Goal: Complete application form

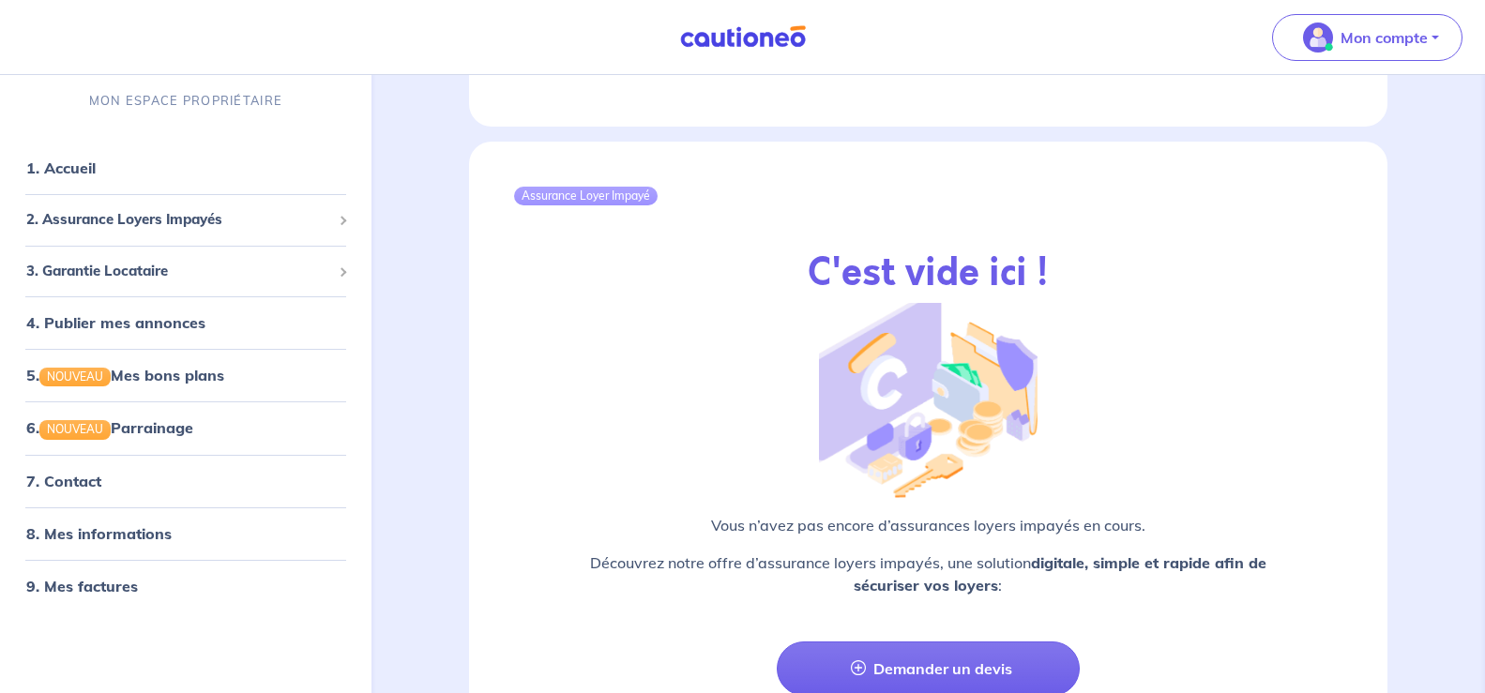
scroll to position [2093, 0]
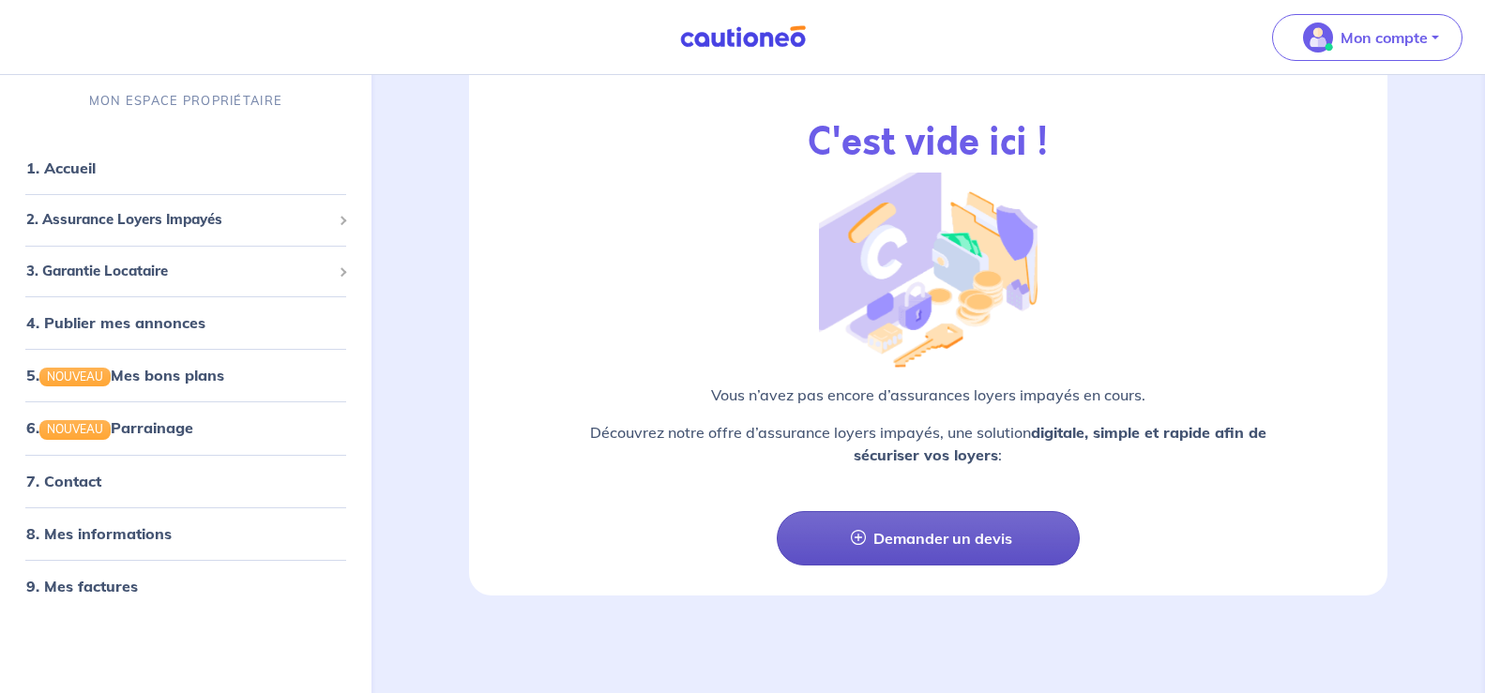
click at [856, 521] on link "Demander un devis" at bounding box center [929, 538] width 304 height 54
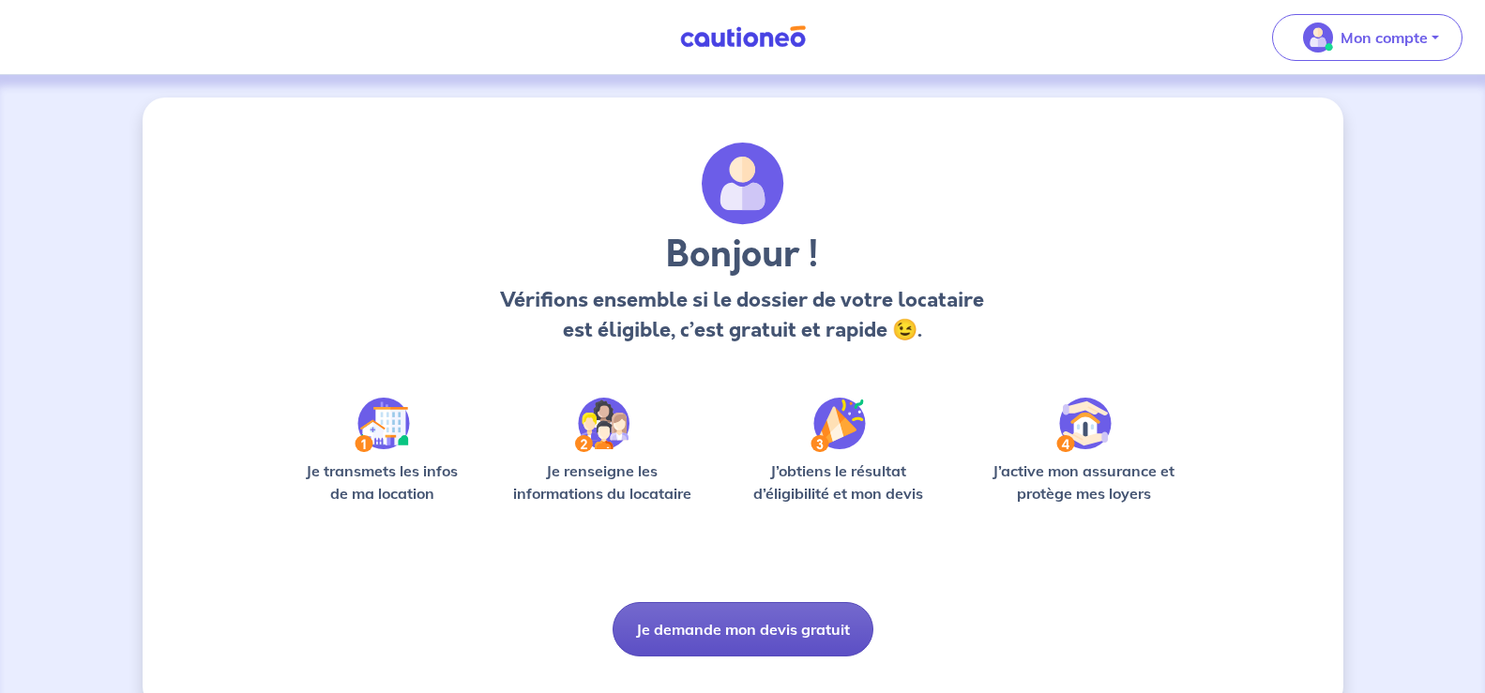
click at [716, 618] on button "Je demande mon devis gratuit" at bounding box center [743, 629] width 261 height 54
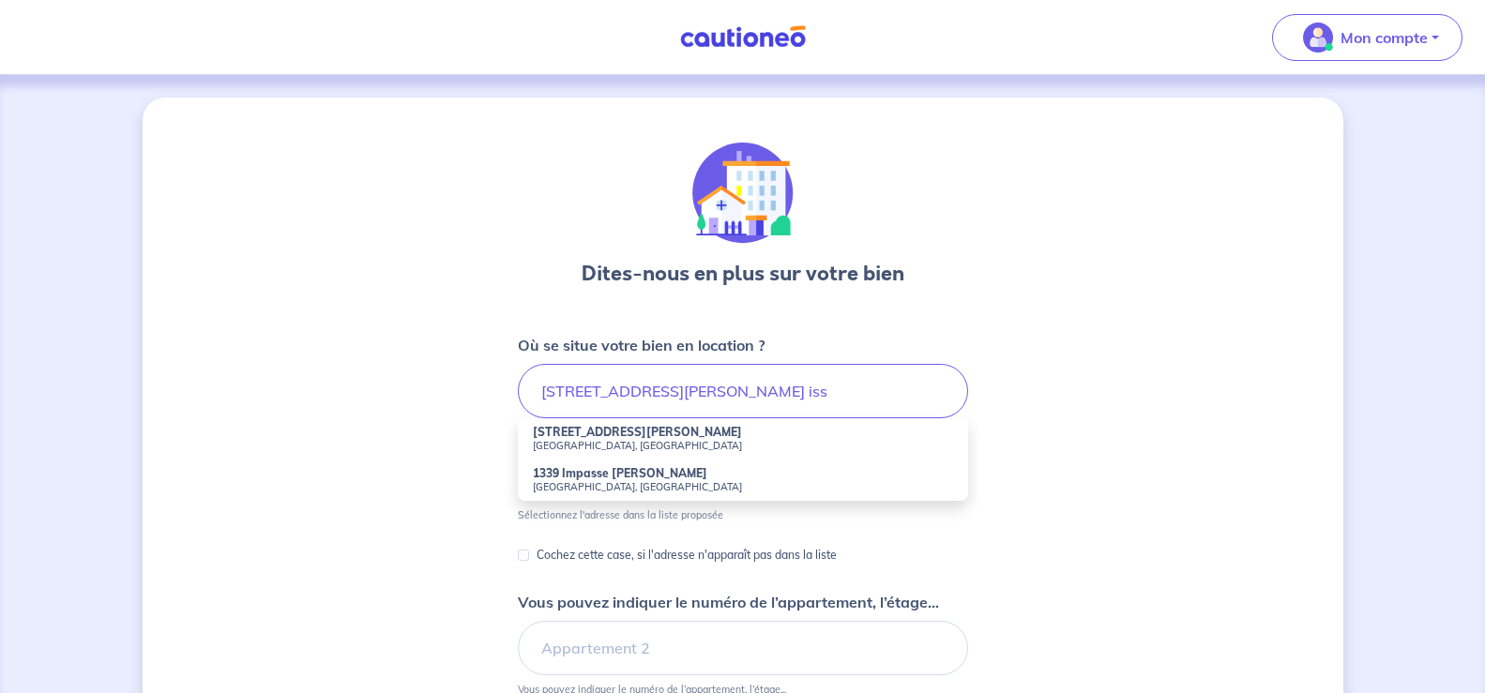
click at [608, 436] on strong "[STREET_ADDRESS][PERSON_NAME]" at bounding box center [637, 432] width 209 height 14
type input "[STREET_ADDRESS][PERSON_NAME]"
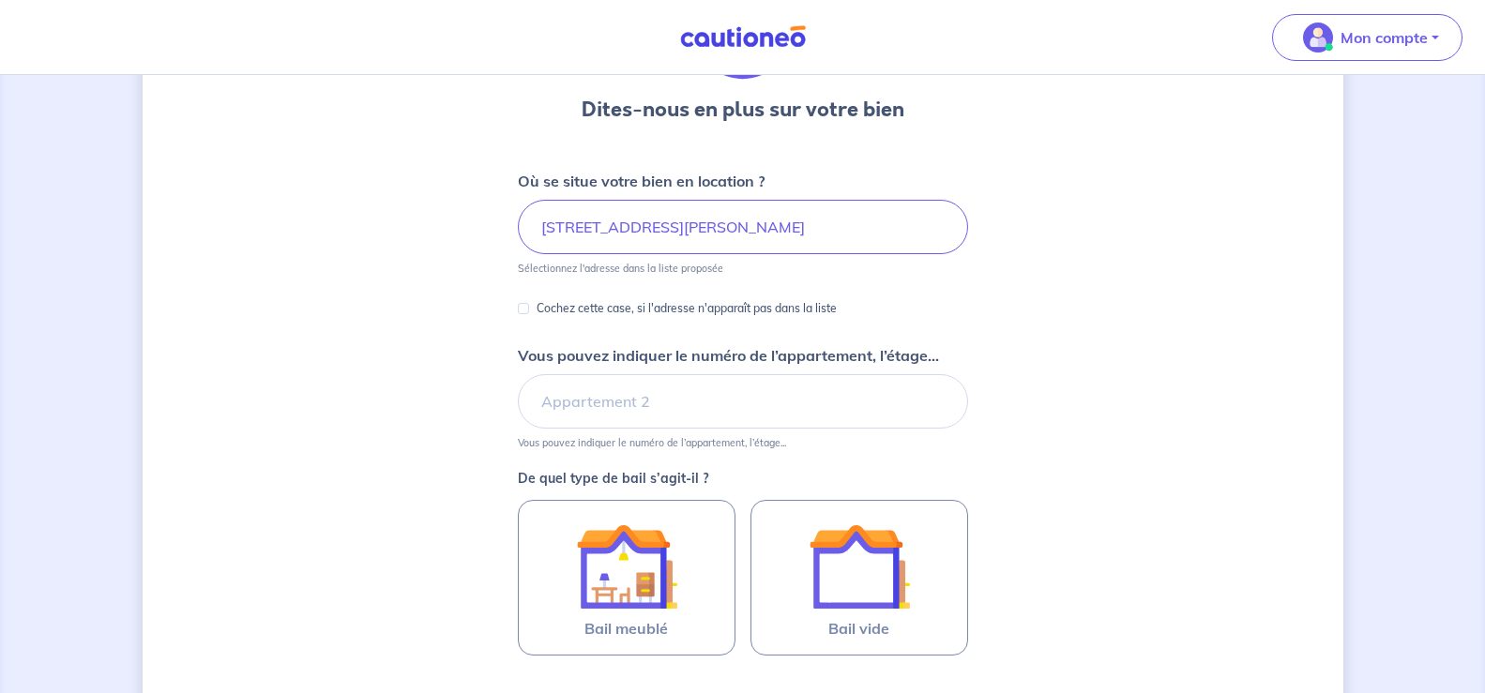
scroll to position [260, 0]
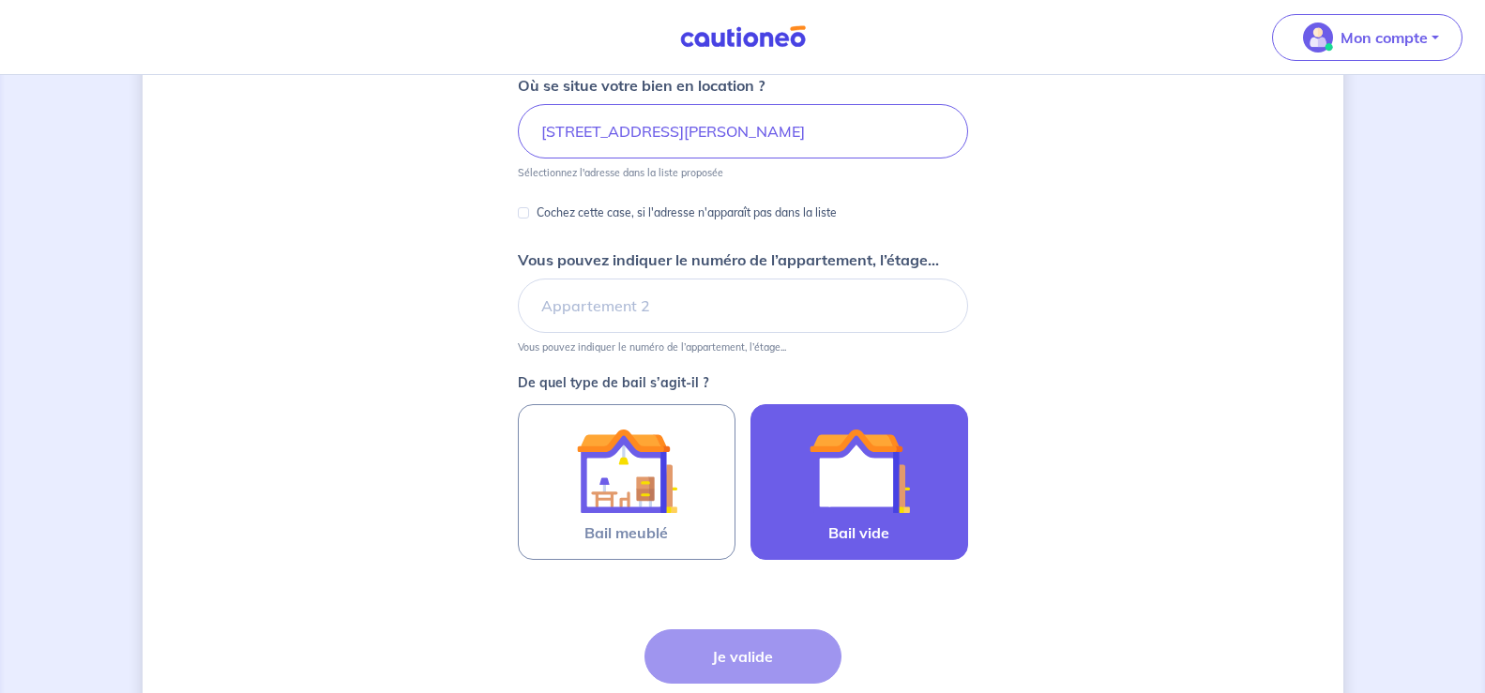
click at [932, 477] on div at bounding box center [859, 470] width 171 height 101
click at [0, 0] on input "Bail vide" at bounding box center [0, 0] width 0 height 0
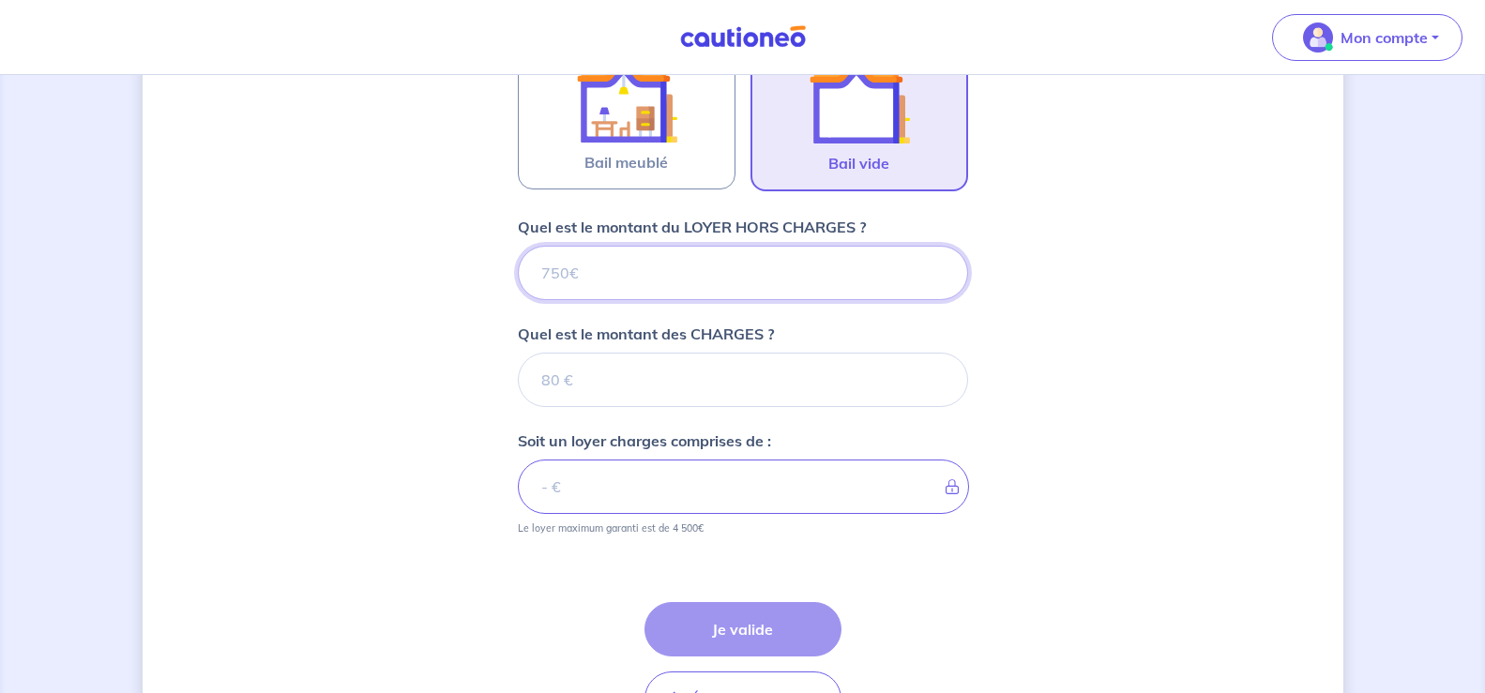
scroll to position [753, 0]
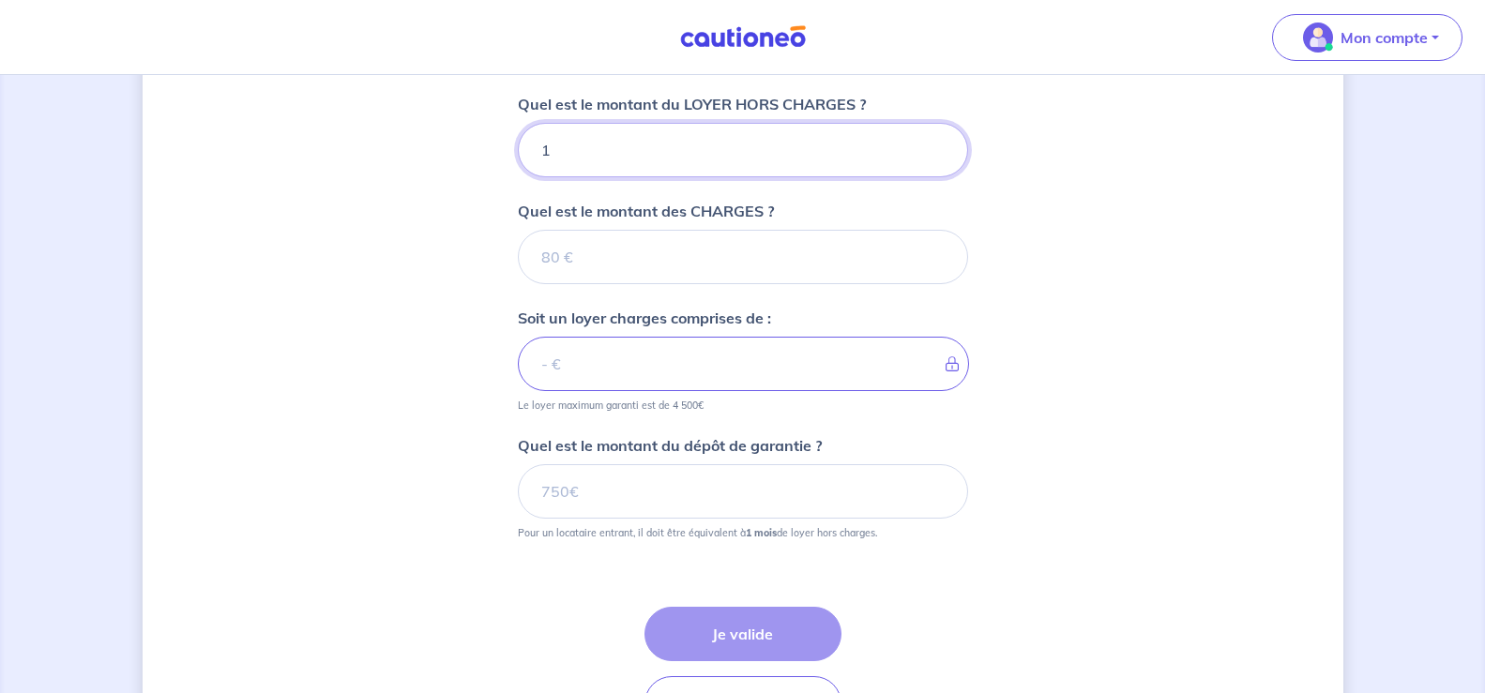
type input "10"
type input "104"
type input "1040"
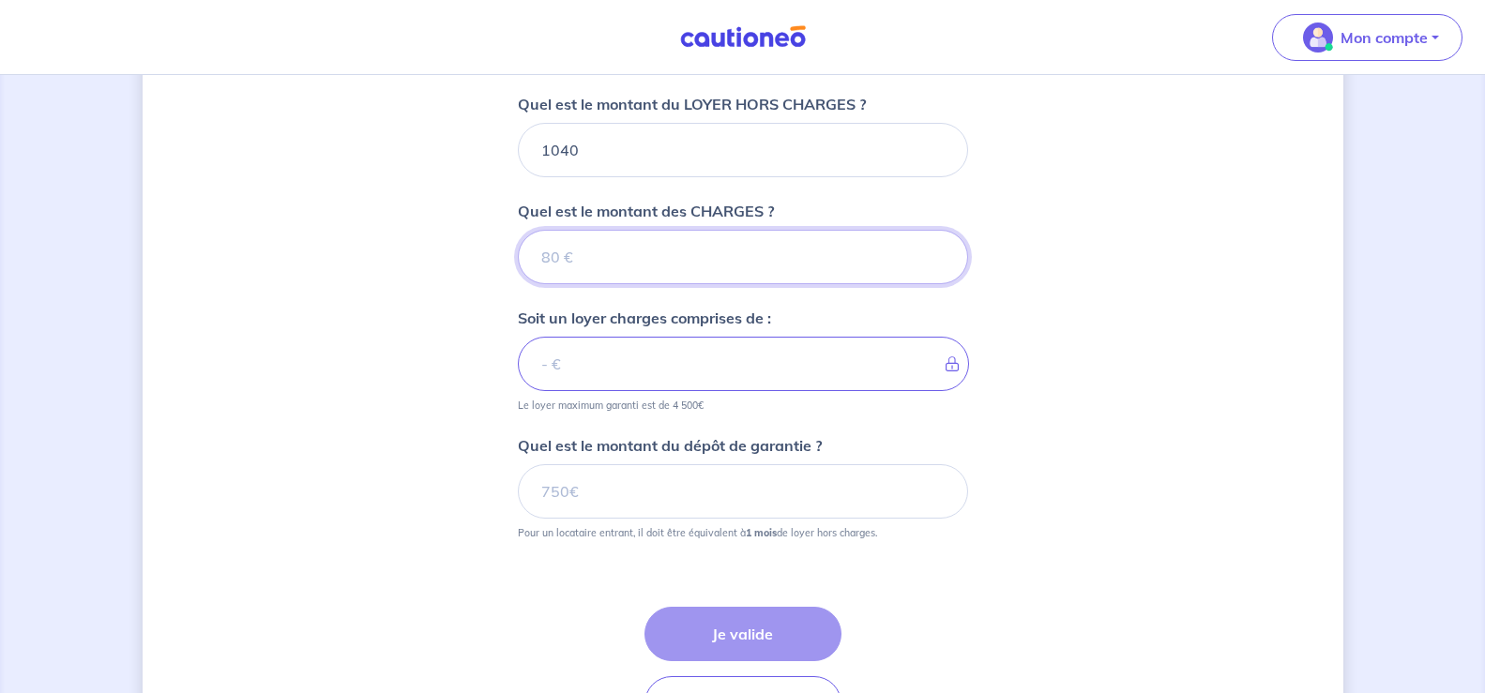
click at [599, 260] on input "Quel est le montant des CHARGES ?" at bounding box center [743, 257] width 450 height 54
type input "50"
type input "1090"
type input "50"
click at [597, 493] on input "Quel est le montant du dépôt de garantie ?" at bounding box center [743, 491] width 450 height 54
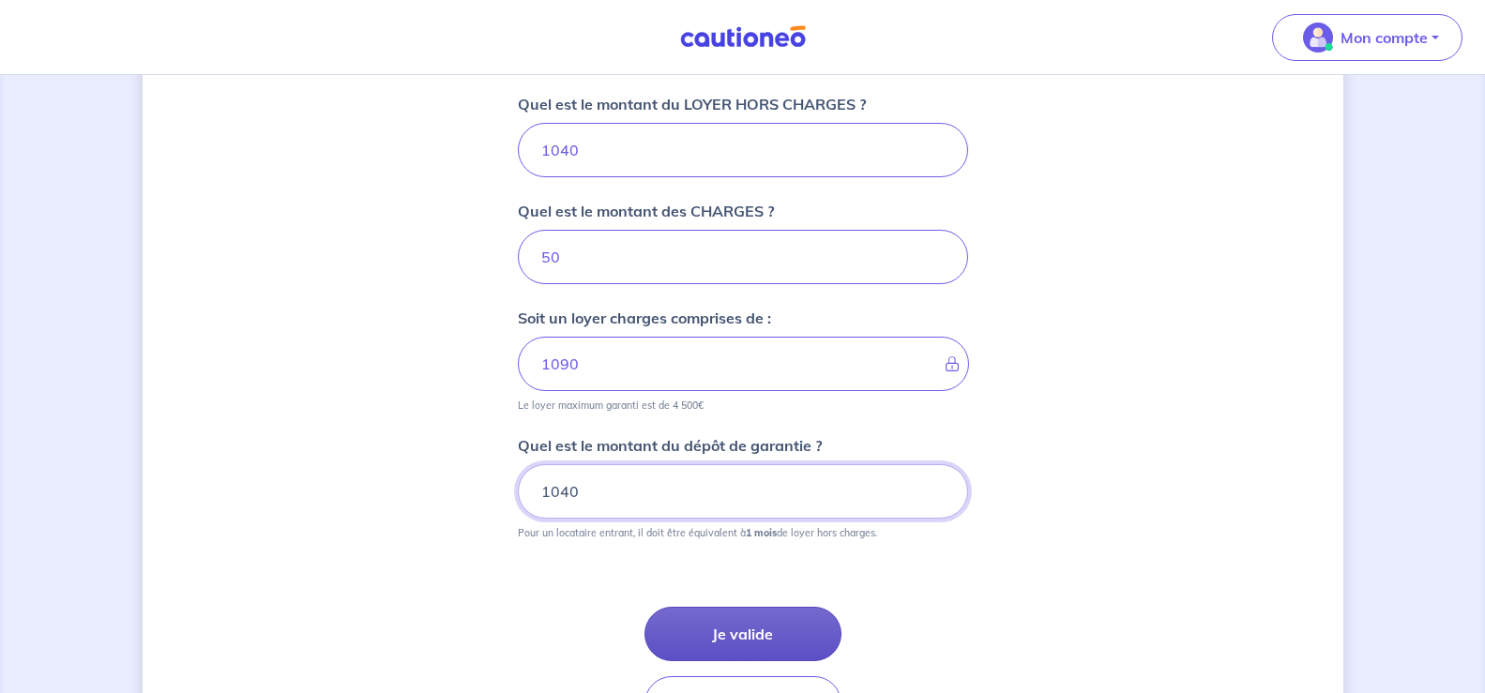
type input "1040"
click at [733, 636] on button "Je valide" at bounding box center [742, 634] width 197 height 54
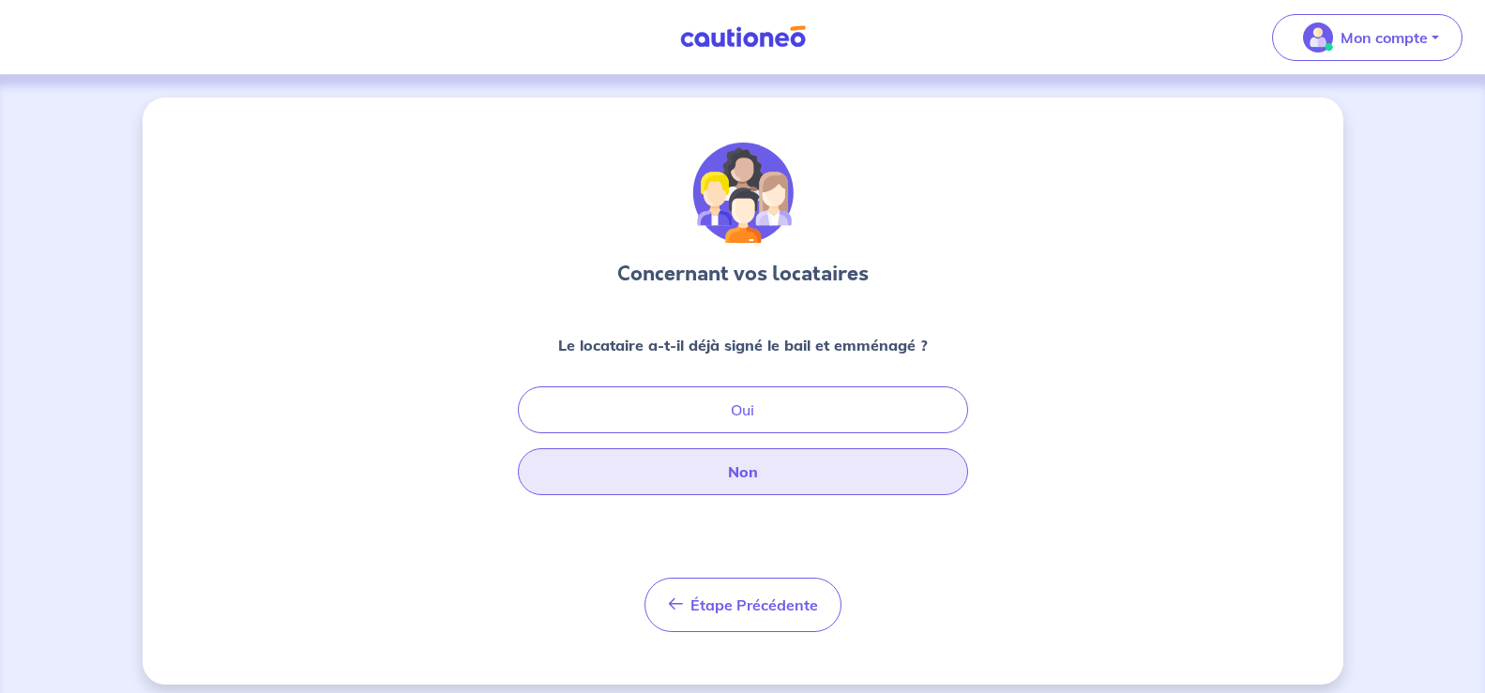
click at [739, 473] on button "Non" at bounding box center [743, 471] width 450 height 47
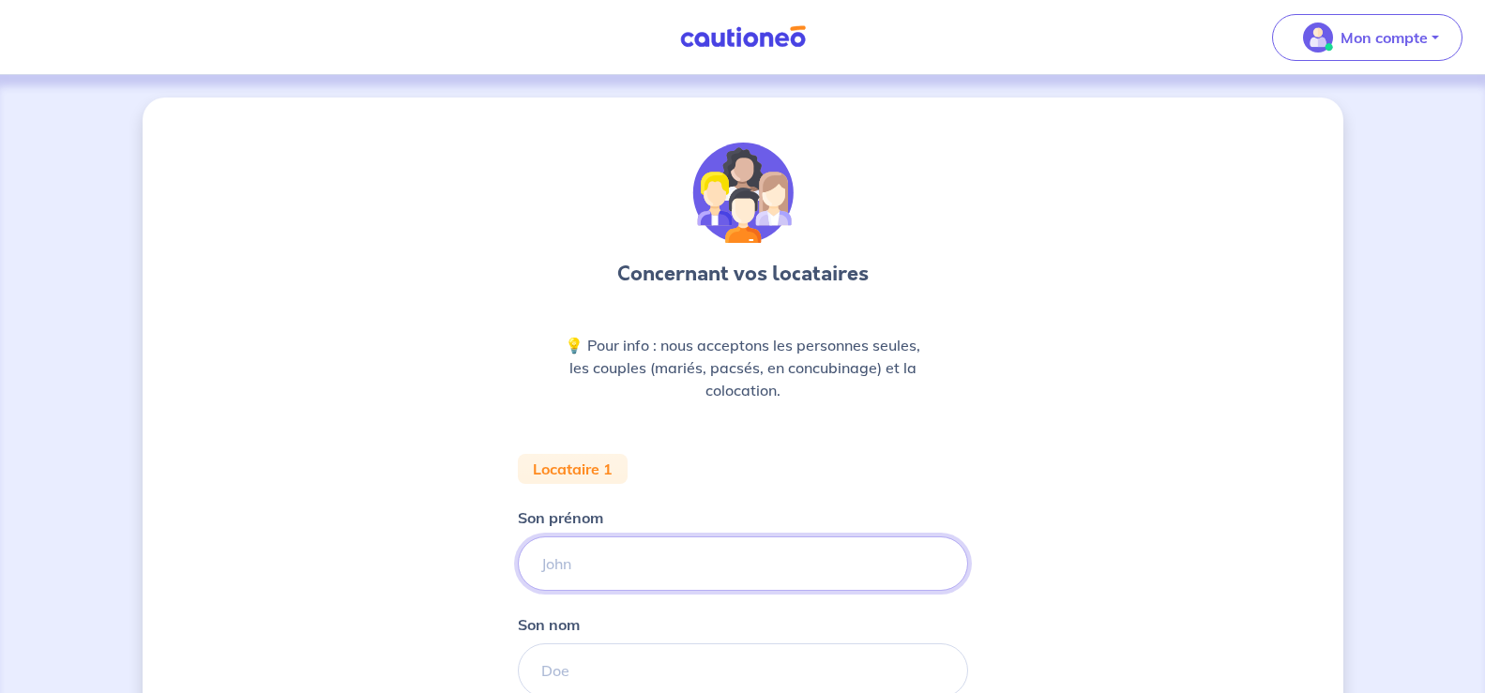
click at [595, 559] on input "Son prénom" at bounding box center [743, 564] width 450 height 54
type input "[PERSON_NAME]"
click at [563, 669] on input "Son nom" at bounding box center [743, 671] width 450 height 54
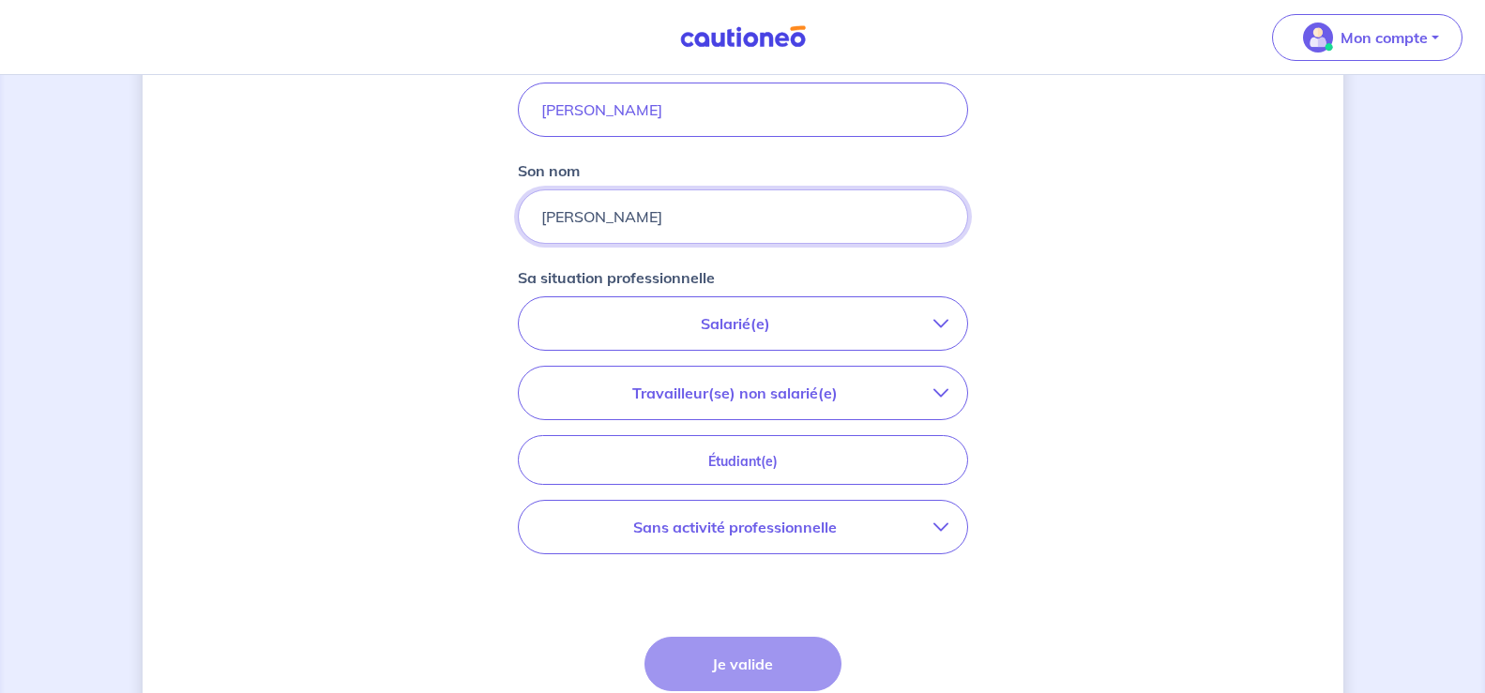
scroll to position [458, 0]
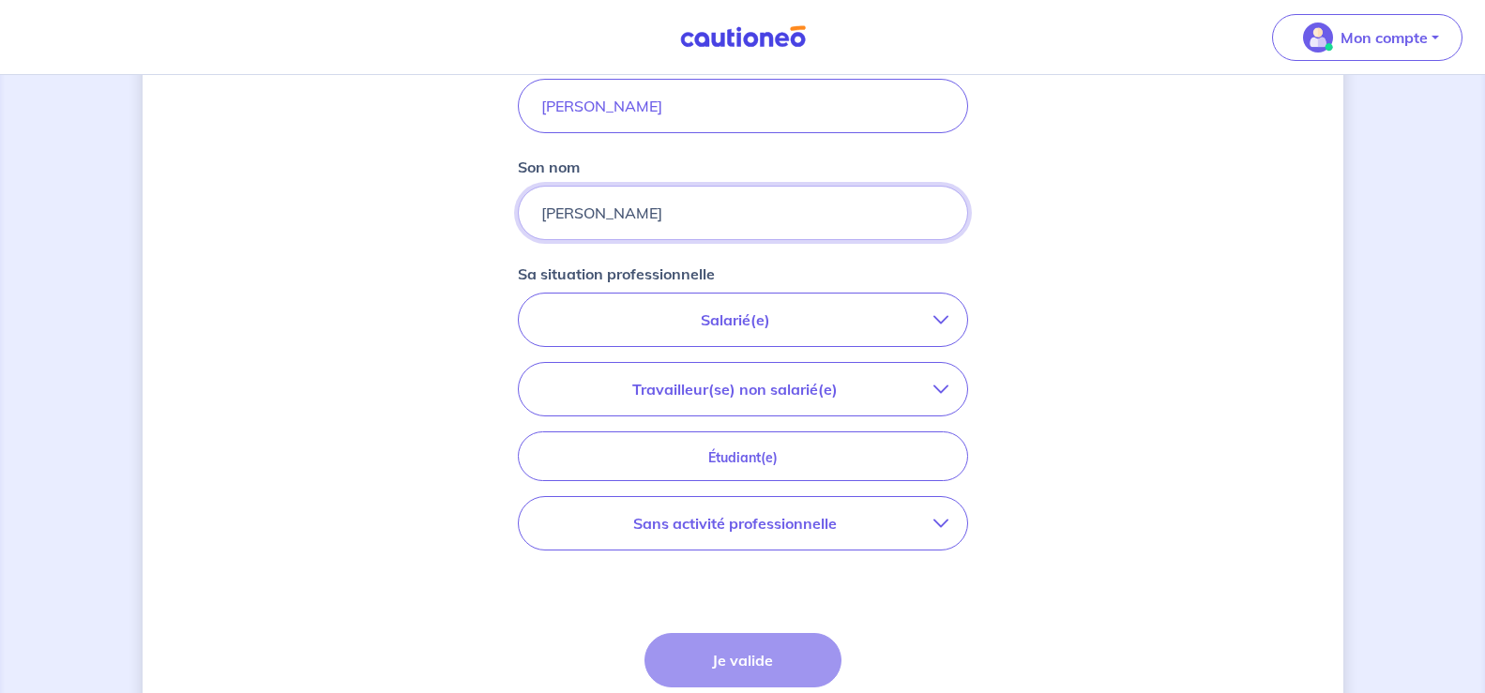
type input "[PERSON_NAME]"
click at [939, 313] on icon "button" at bounding box center [940, 319] width 15 height 15
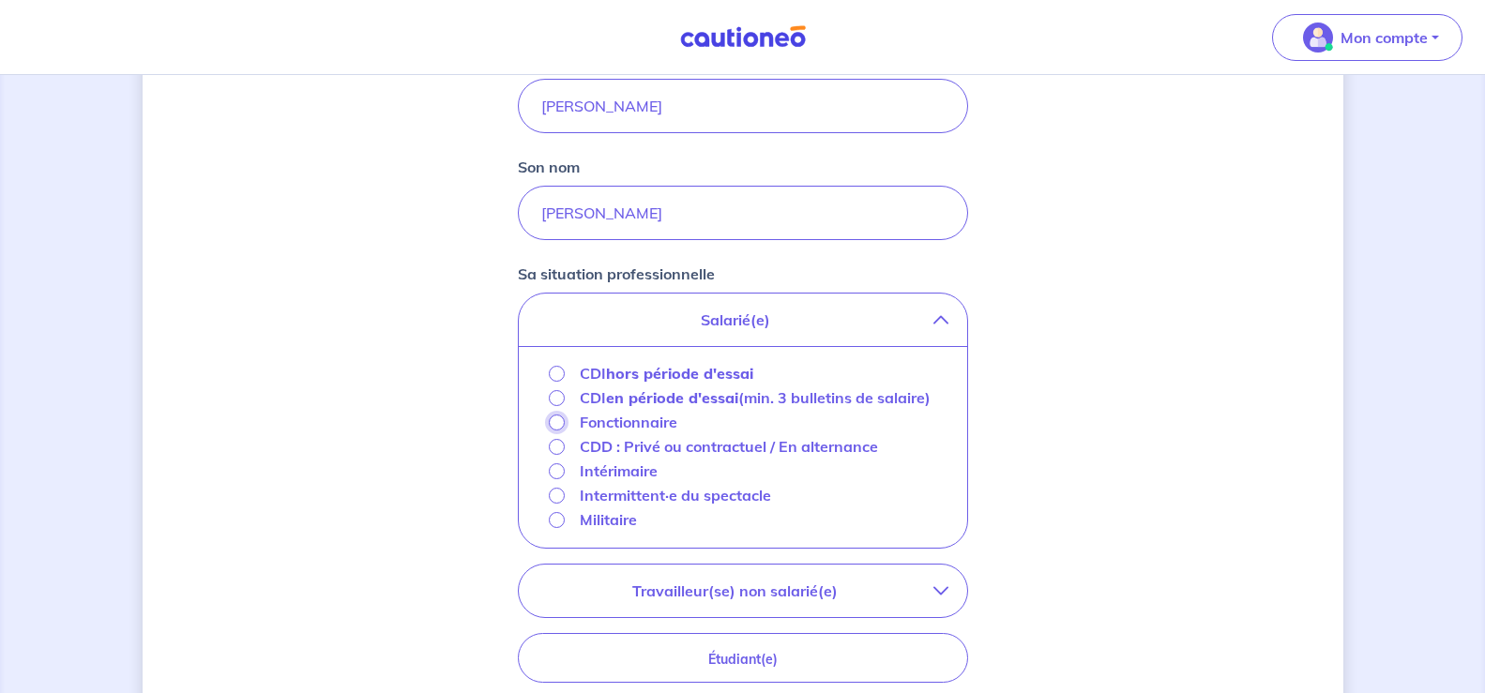
click at [559, 431] on input "Fonctionnaire" at bounding box center [557, 423] width 16 height 16
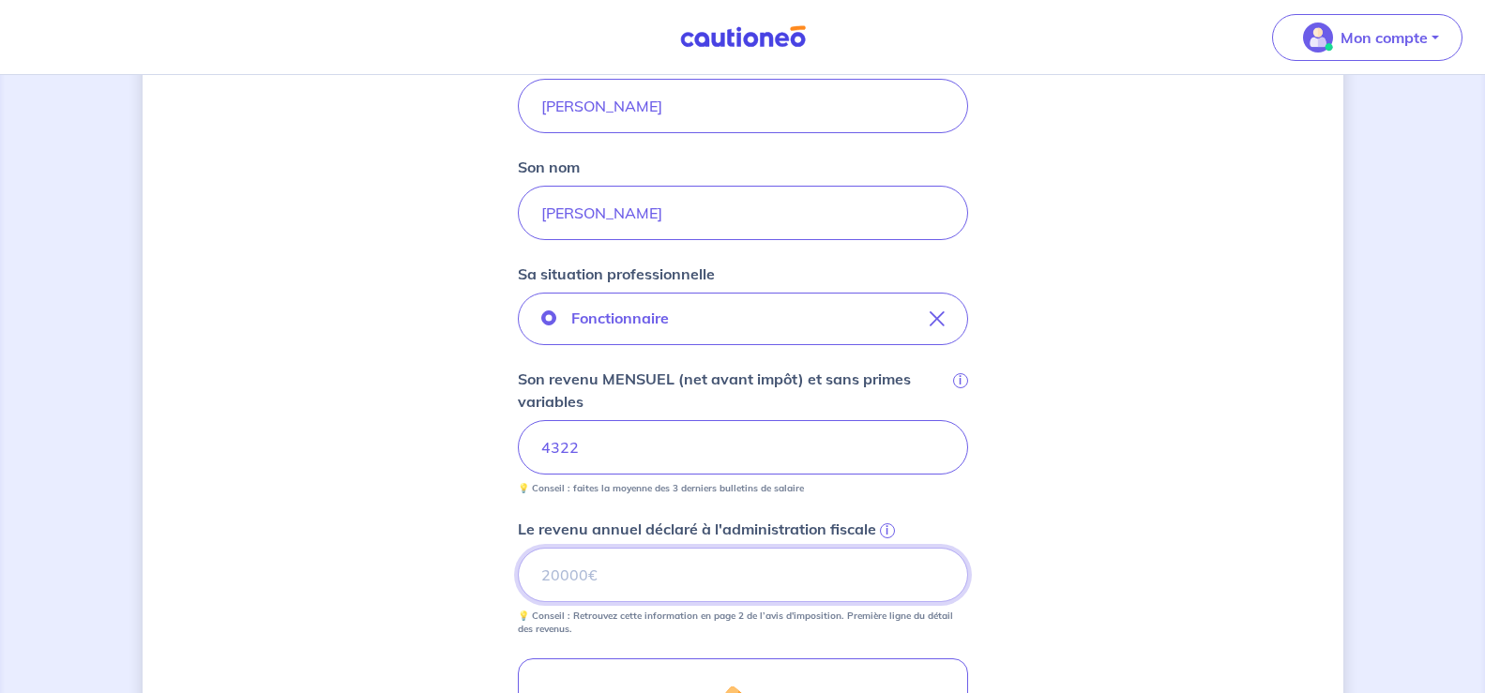
click at [596, 578] on input "Le revenu annuel déclaré à l'administration fiscale i" at bounding box center [743, 575] width 450 height 54
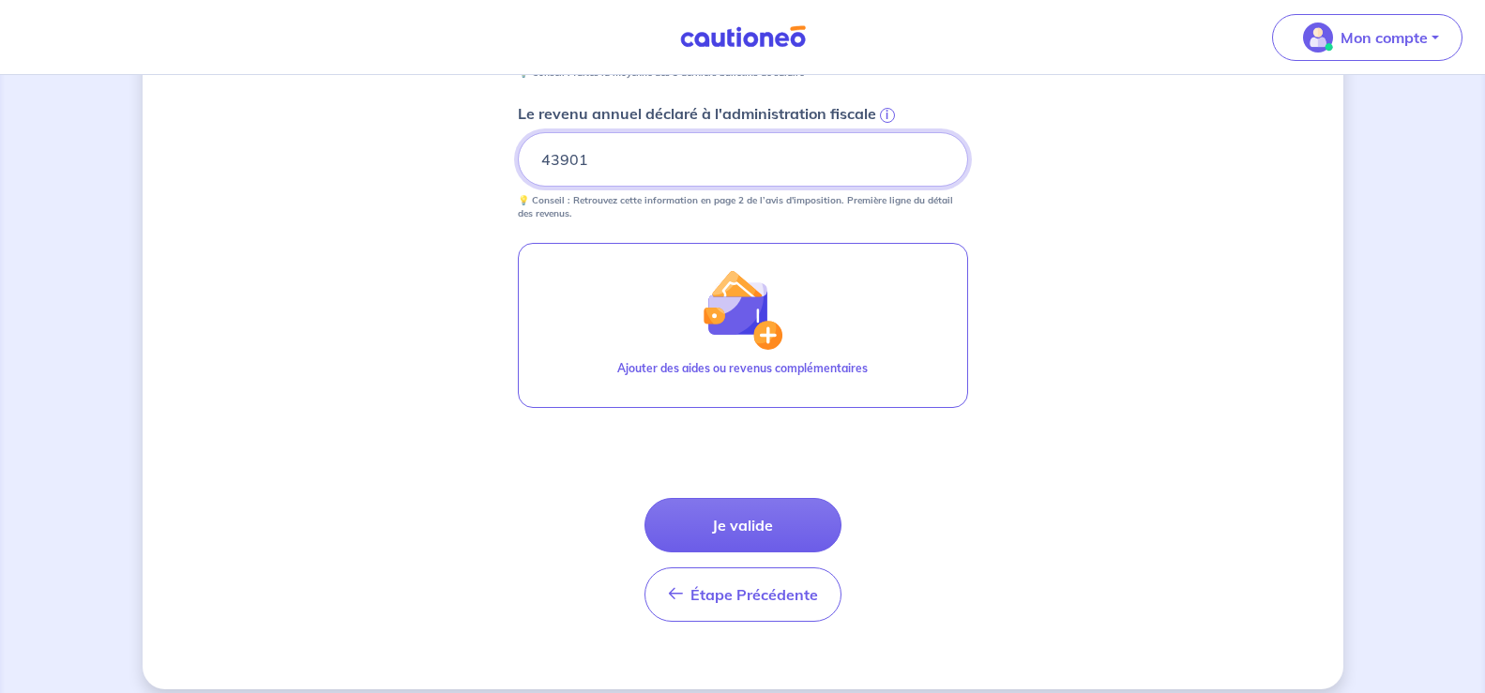
scroll to position [892, 0]
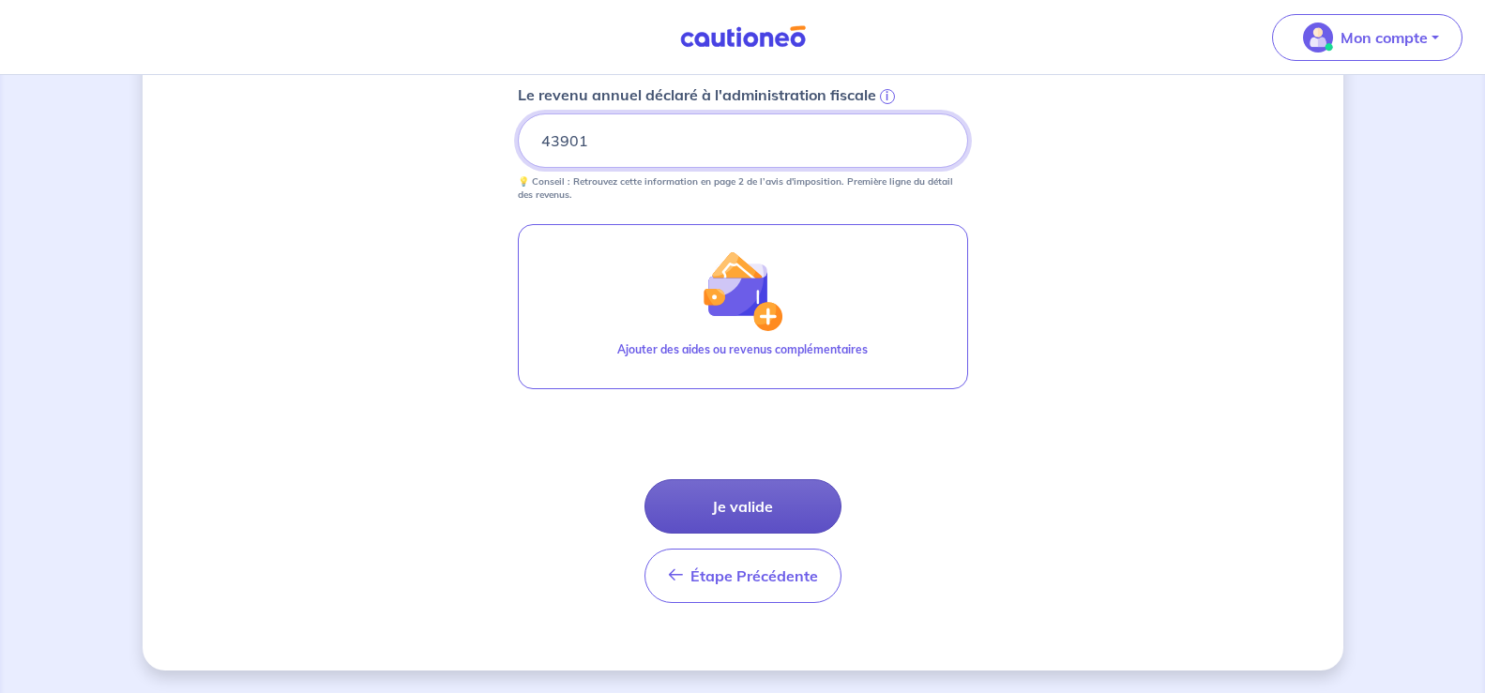
type input "43901"
click at [811, 497] on button "Je valide" at bounding box center [742, 506] width 197 height 54
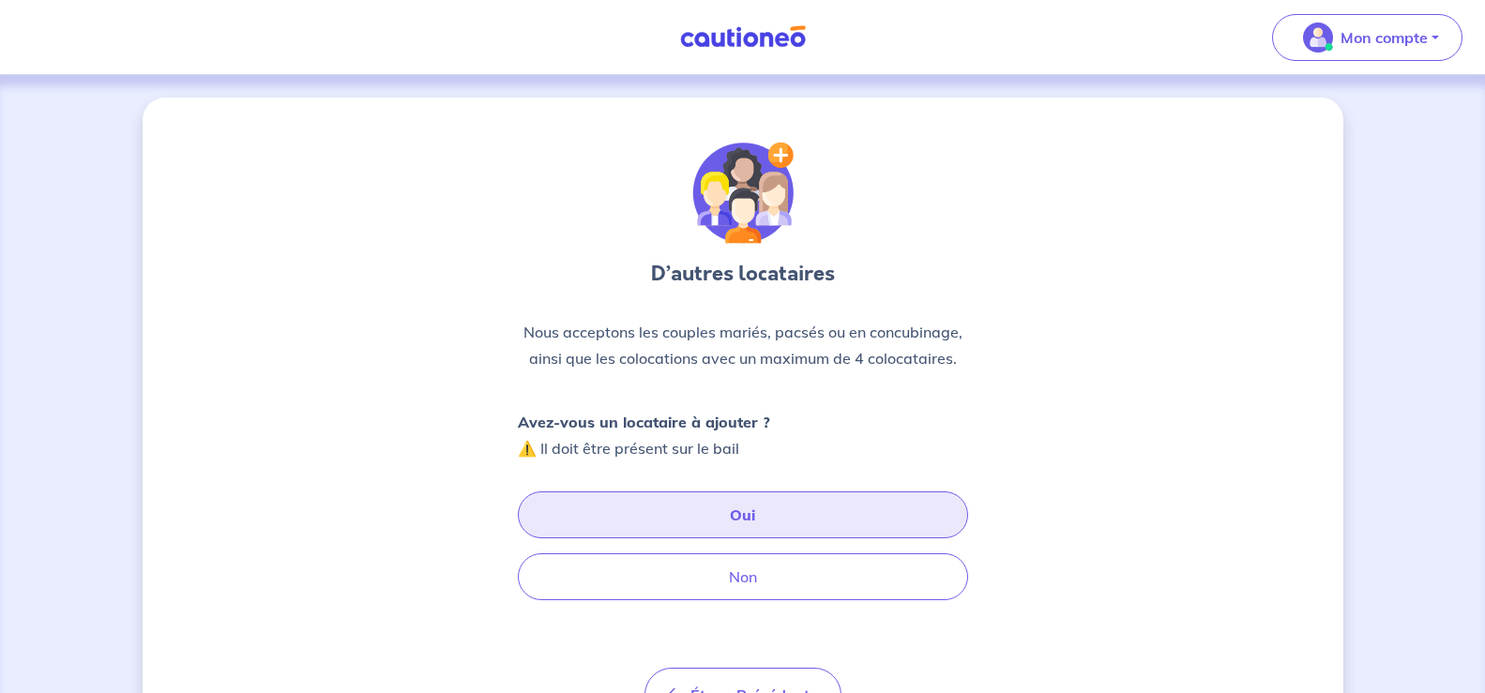
click at [813, 508] on button "Oui" at bounding box center [743, 515] width 450 height 47
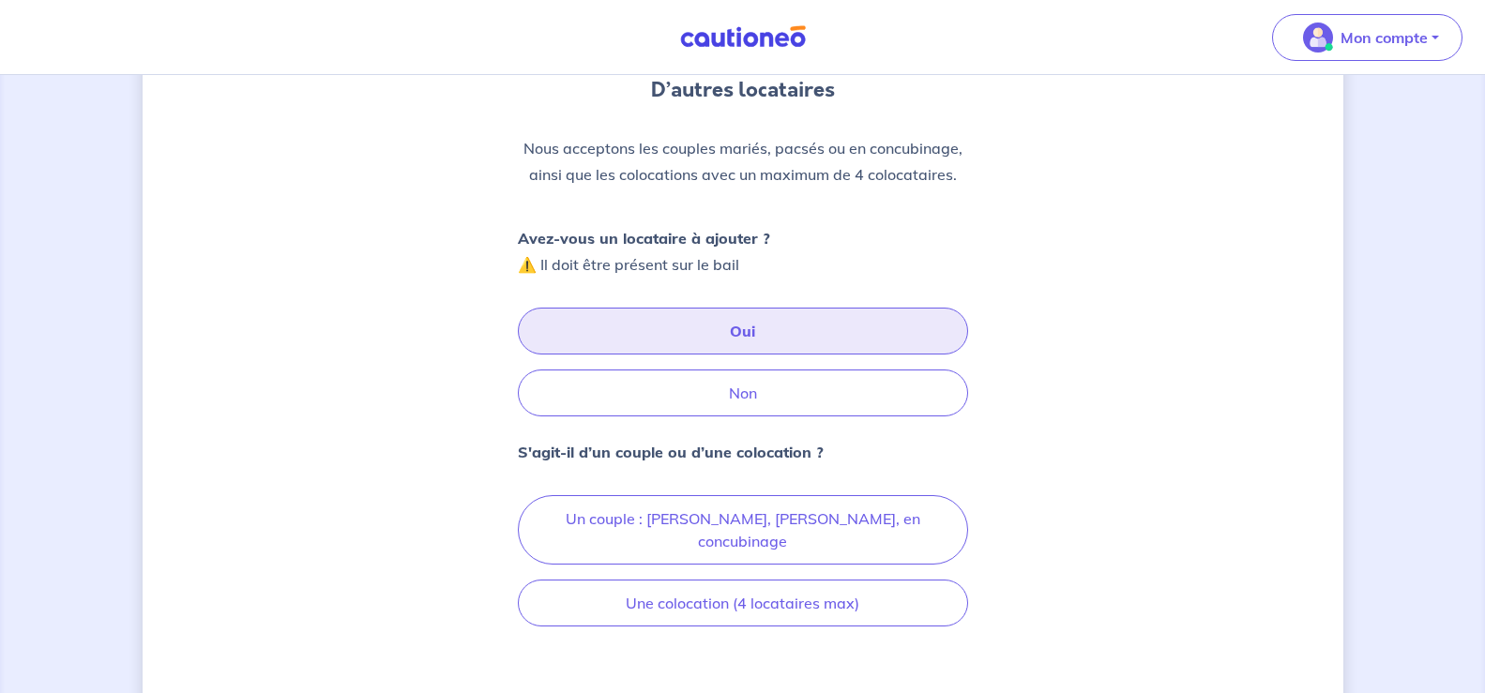
scroll to position [217, 0]
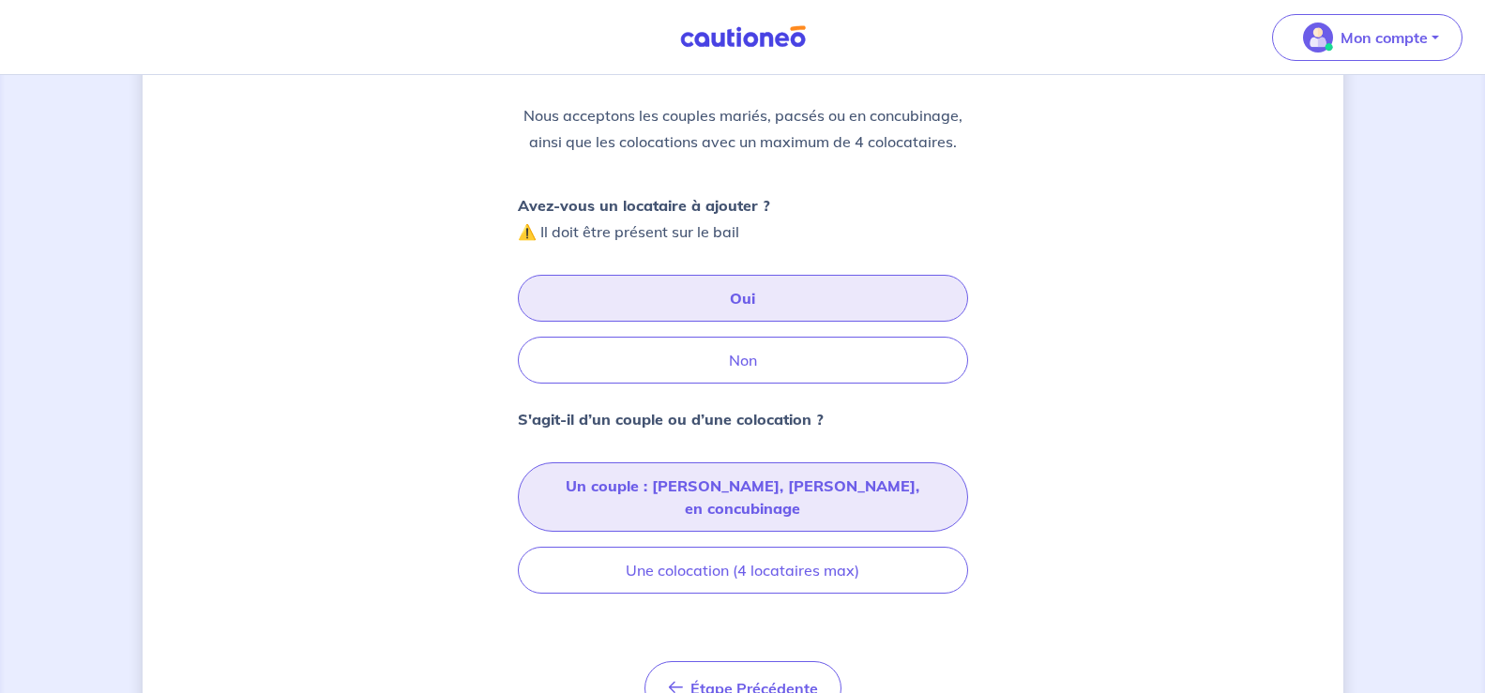
click at [887, 472] on button "Un couple : [PERSON_NAME], [PERSON_NAME], en concubinage" at bounding box center [743, 496] width 450 height 69
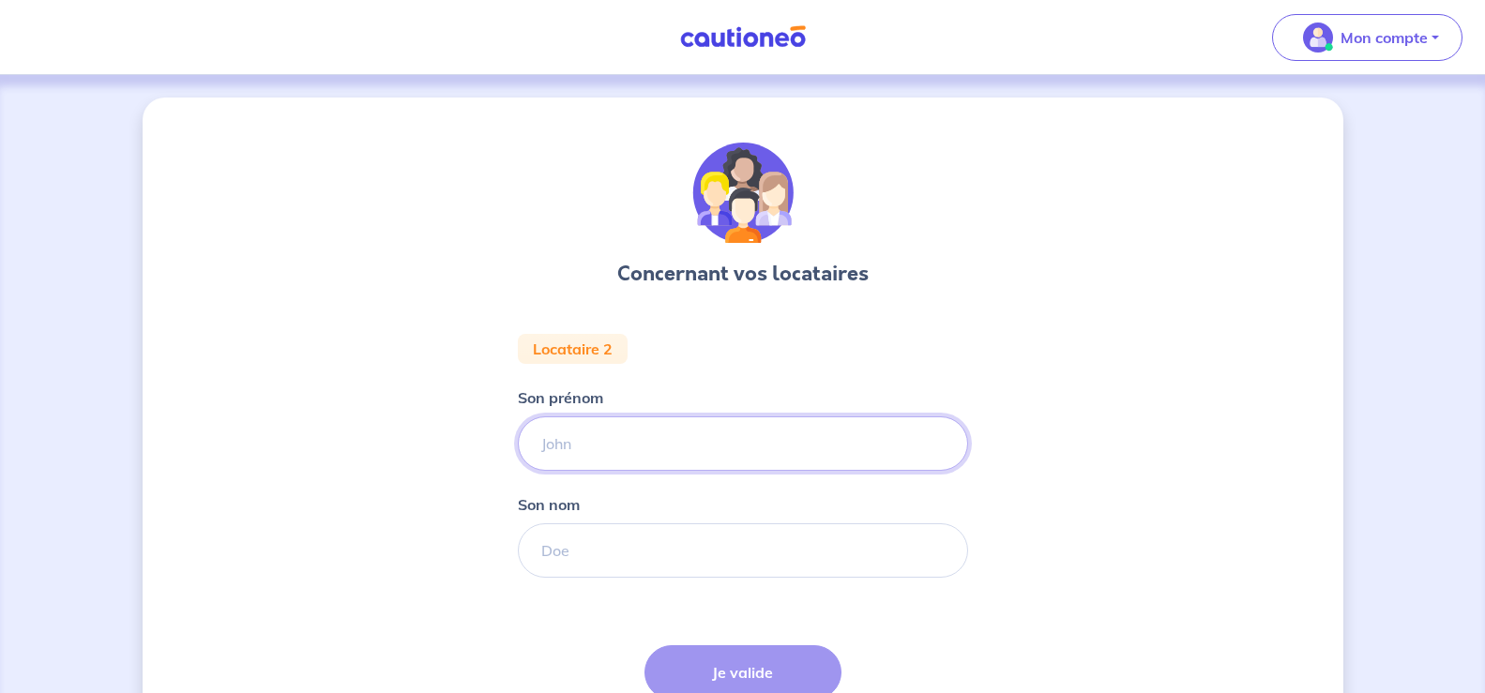
click at [574, 458] on input "Son prénom" at bounding box center [743, 444] width 450 height 54
type input "SOLTANA"
click at [561, 559] on input "Son nom" at bounding box center [743, 550] width 450 height 54
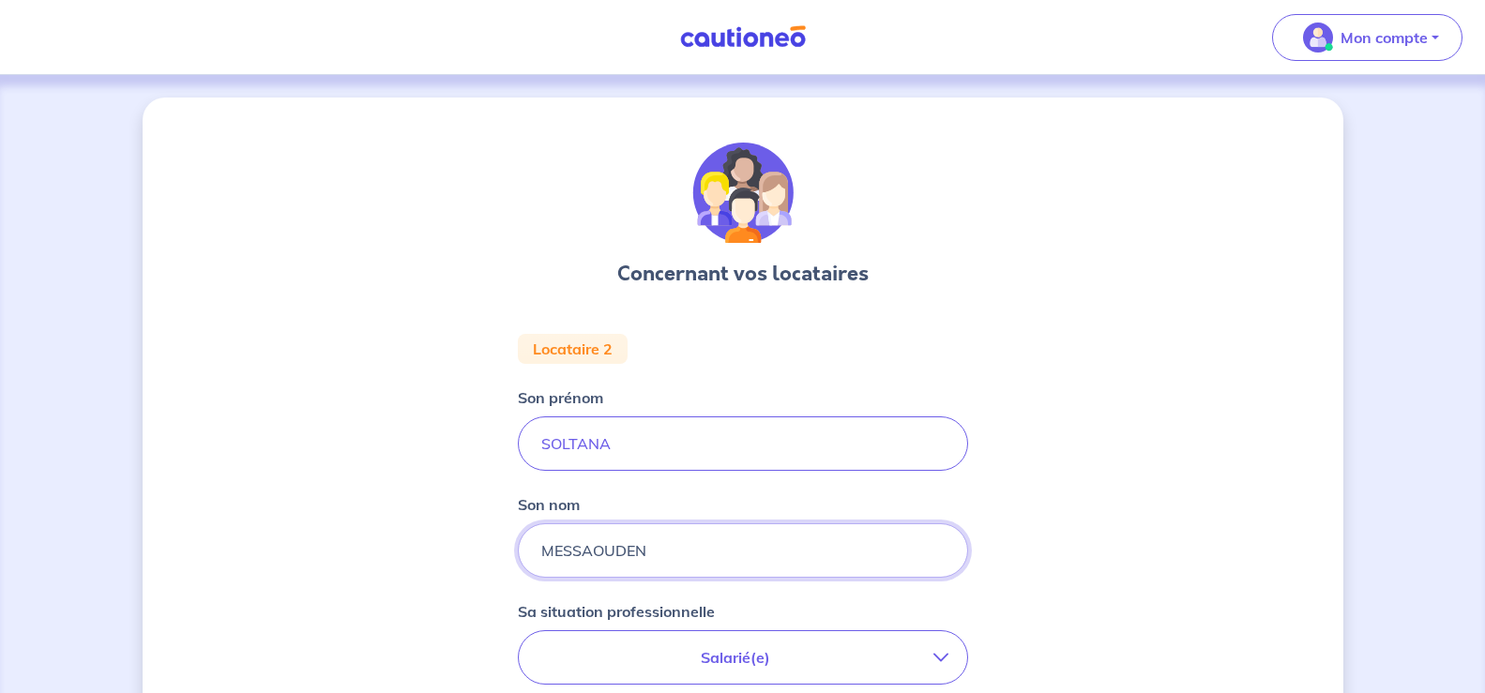
type input "MESSAOUDEN"
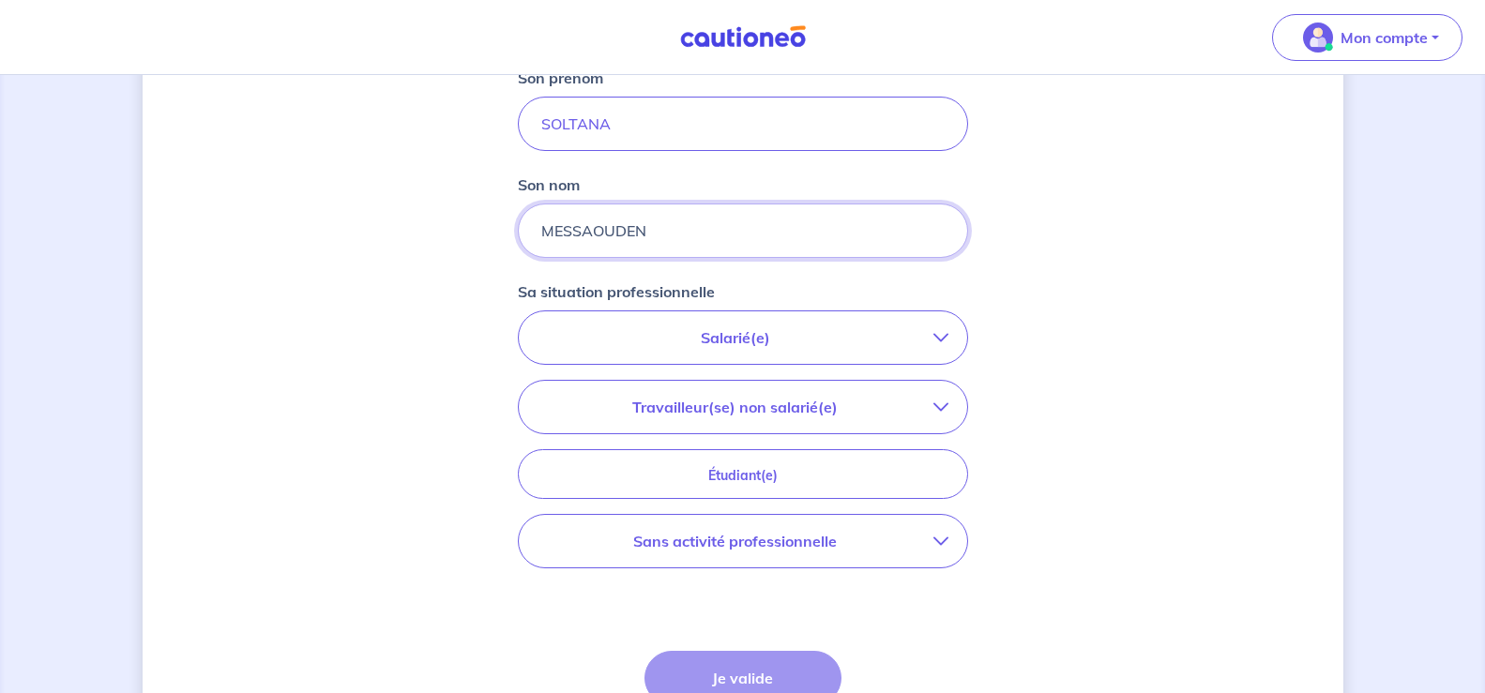
scroll to position [322, 0]
click at [934, 333] on icon "button" at bounding box center [940, 335] width 15 height 15
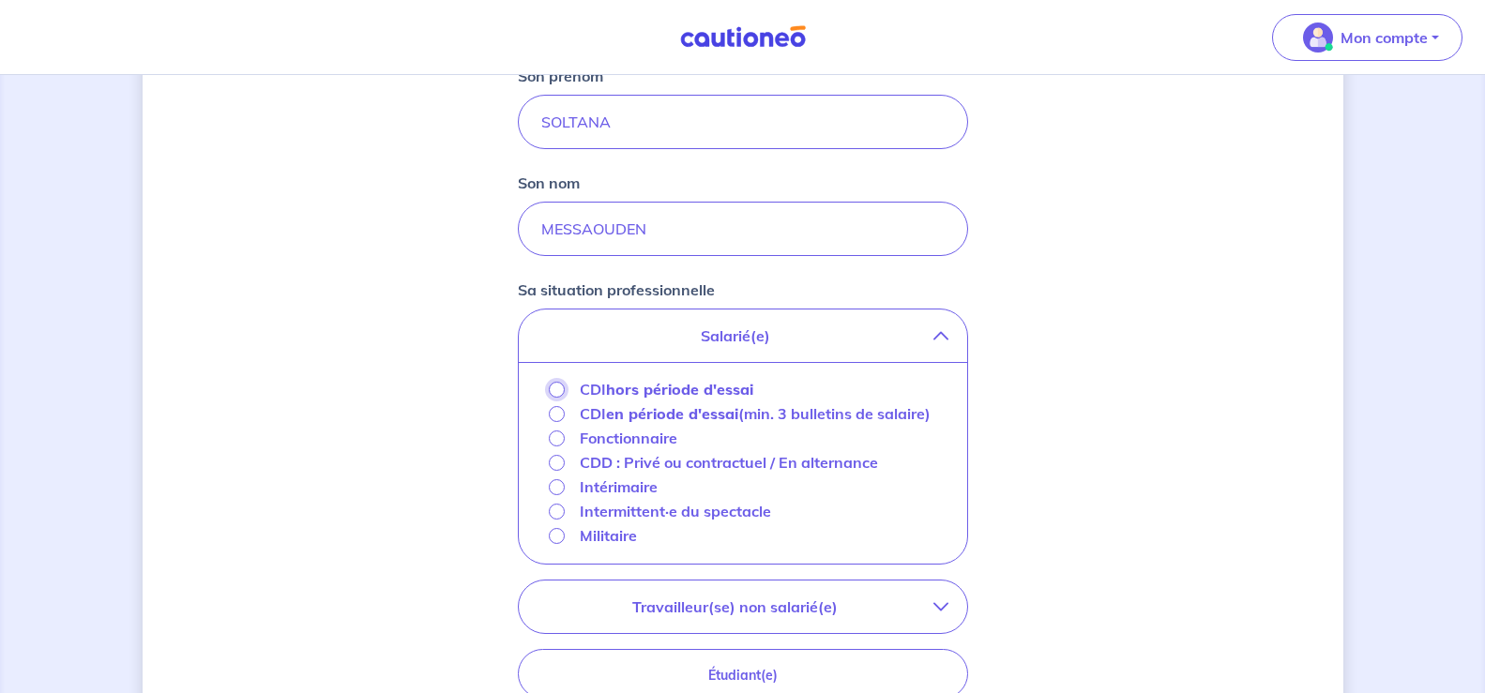
click at [558, 391] on input "CDI hors période d'essai" at bounding box center [557, 390] width 16 height 16
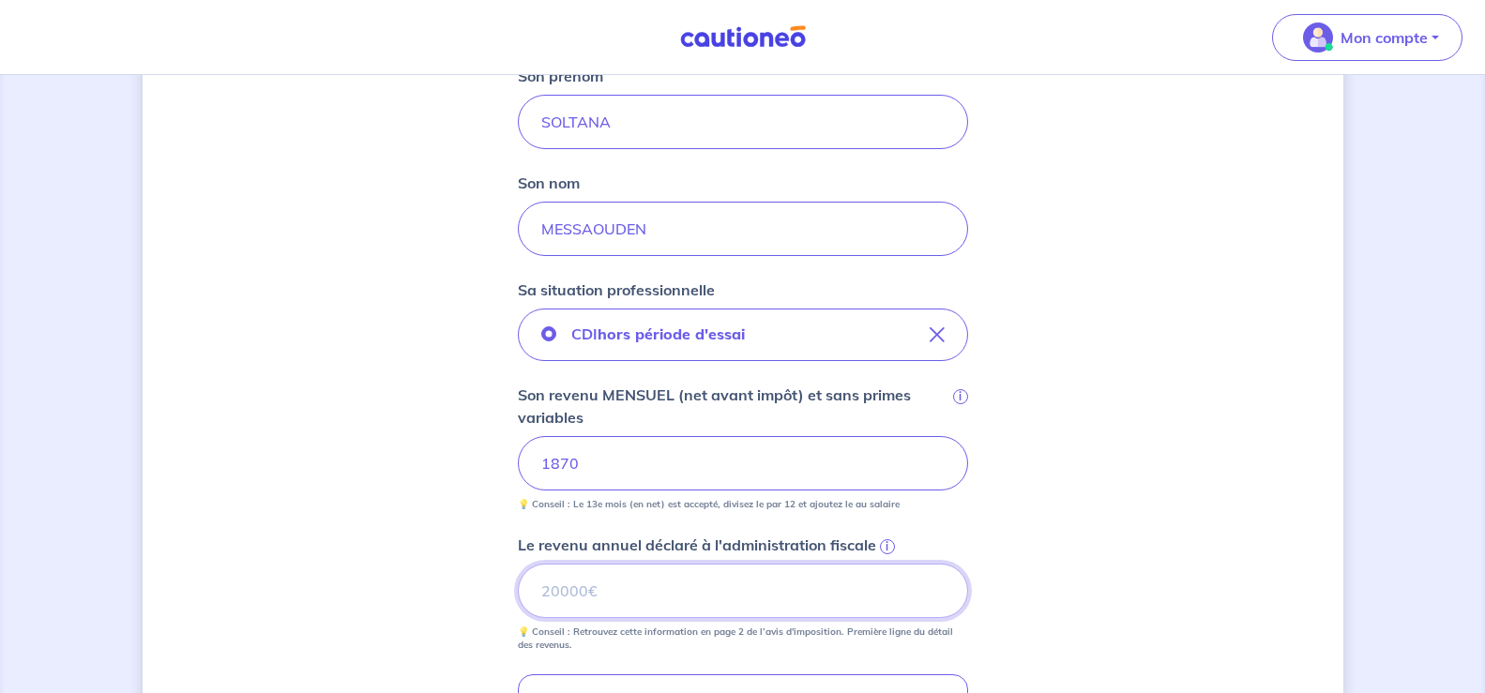
click at [572, 599] on input "Le revenu annuel déclaré à l'administration fiscale i" at bounding box center [743, 591] width 450 height 54
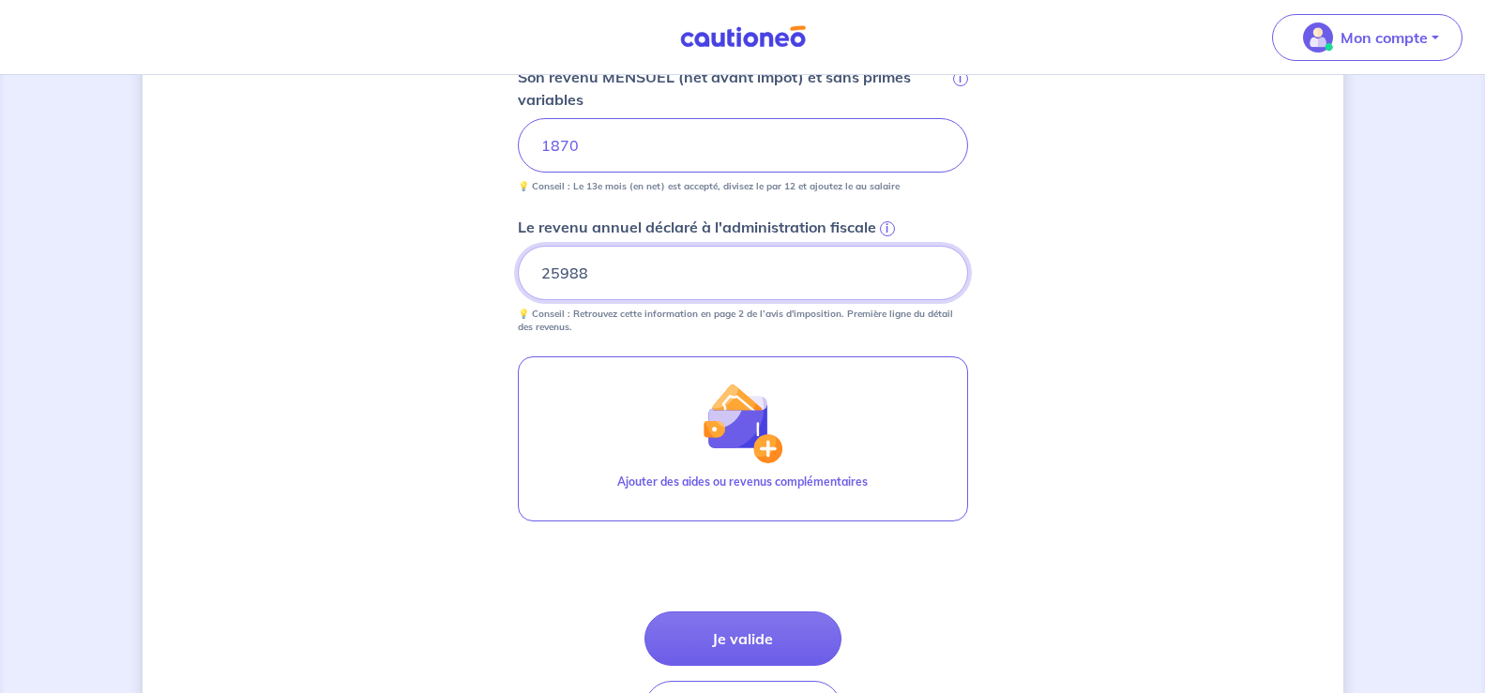
scroll to position [694, 0]
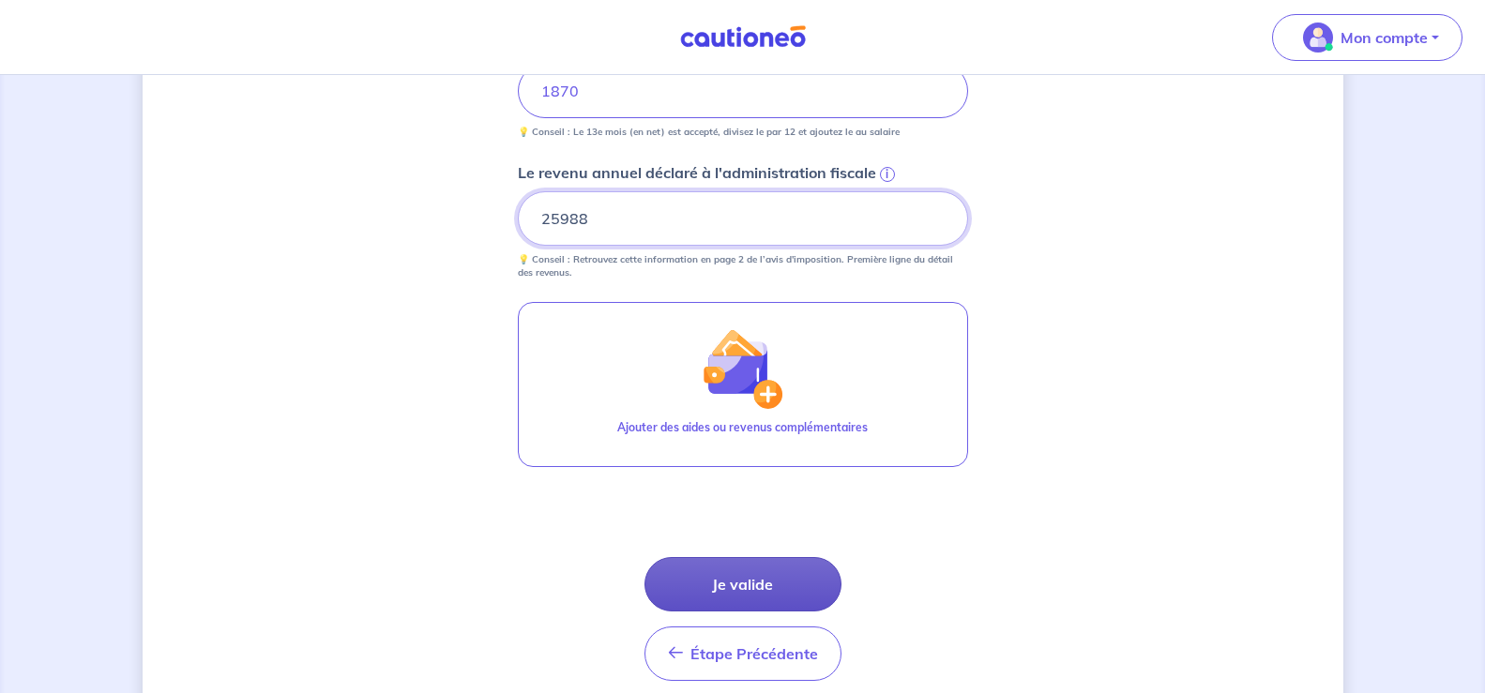
type input "25988"
click at [790, 582] on button "Je valide" at bounding box center [742, 584] width 197 height 54
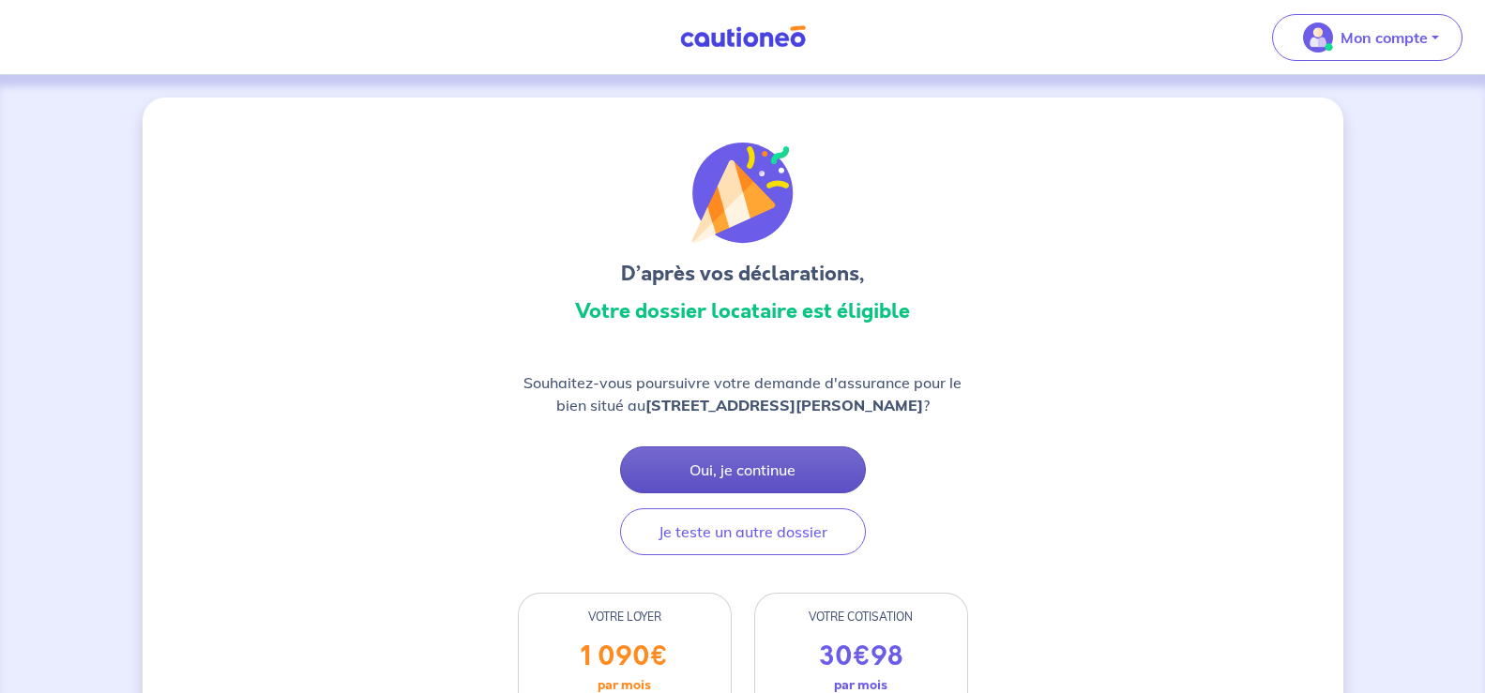
click at [806, 465] on button "Oui, je continue" at bounding box center [743, 470] width 246 height 47
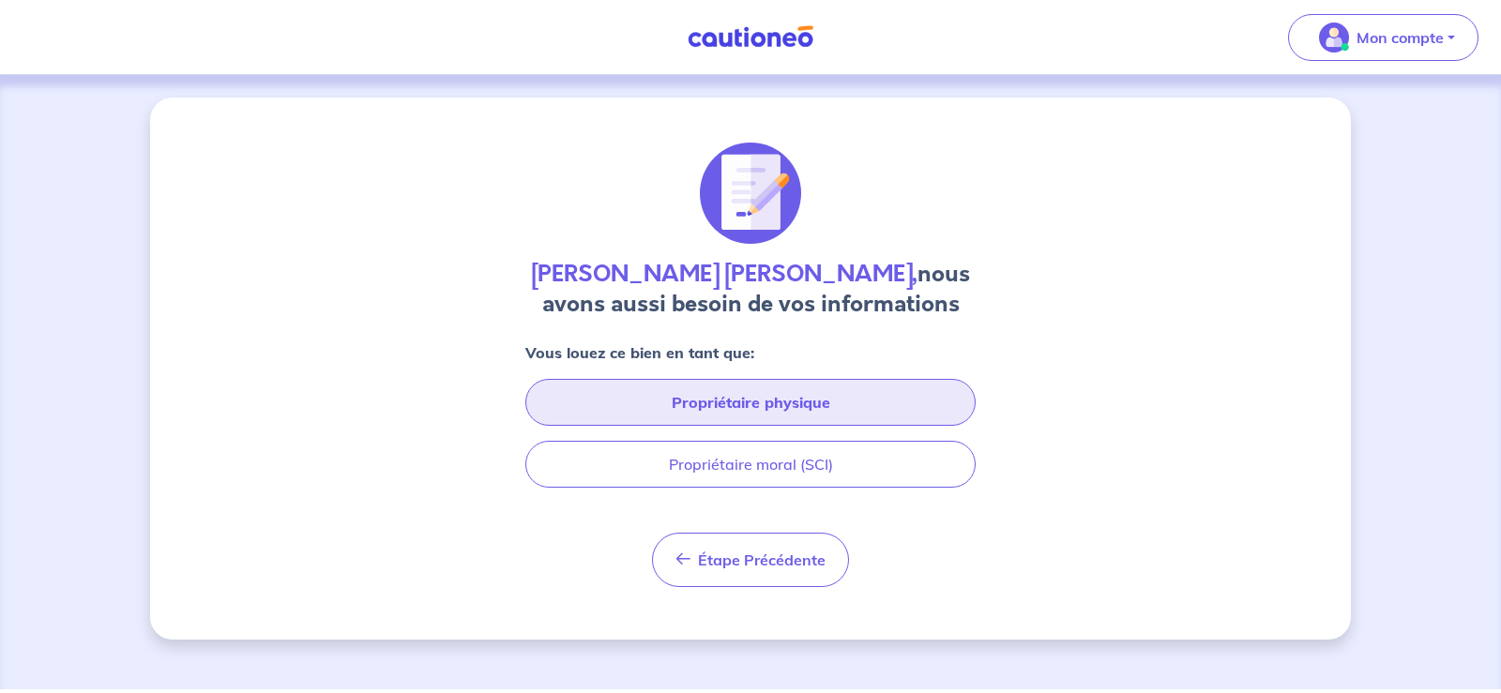
click at [893, 398] on button "Propriétaire physique" at bounding box center [750, 402] width 450 height 47
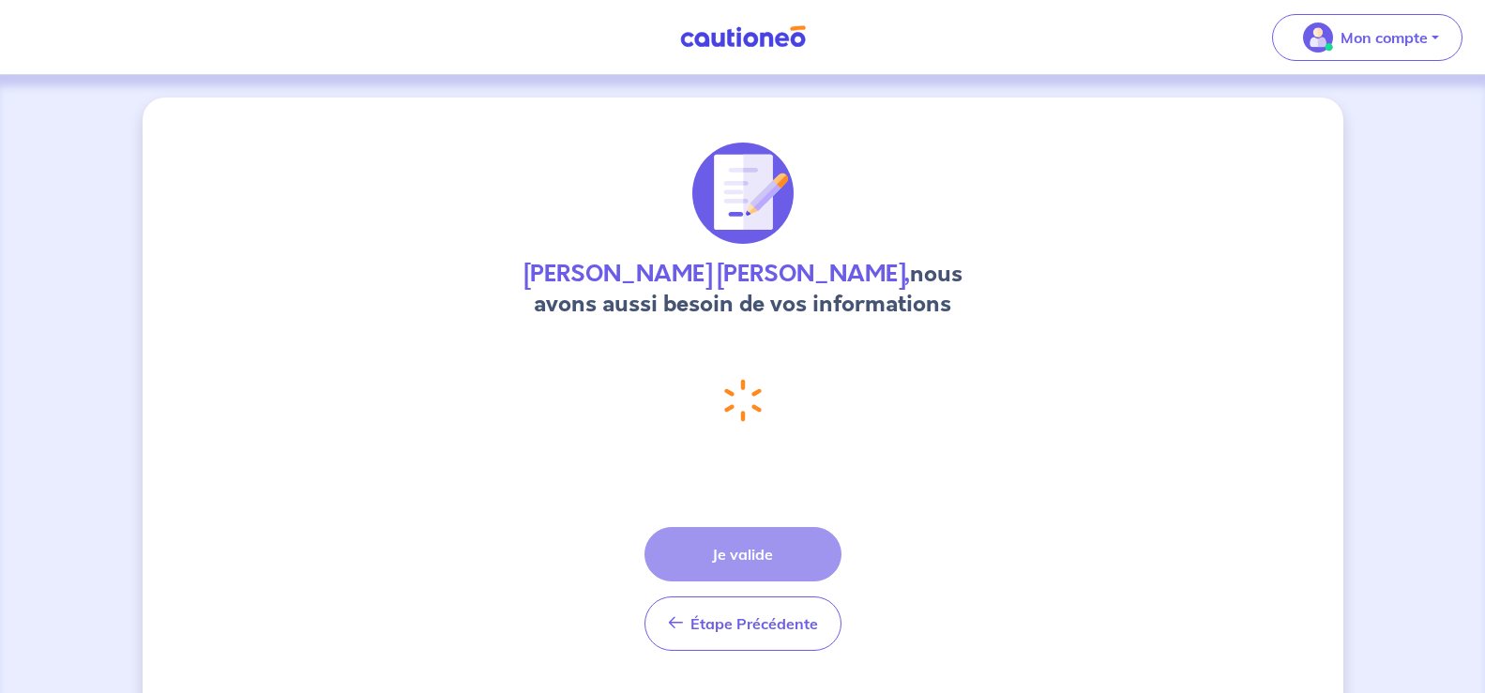
select select "FR"
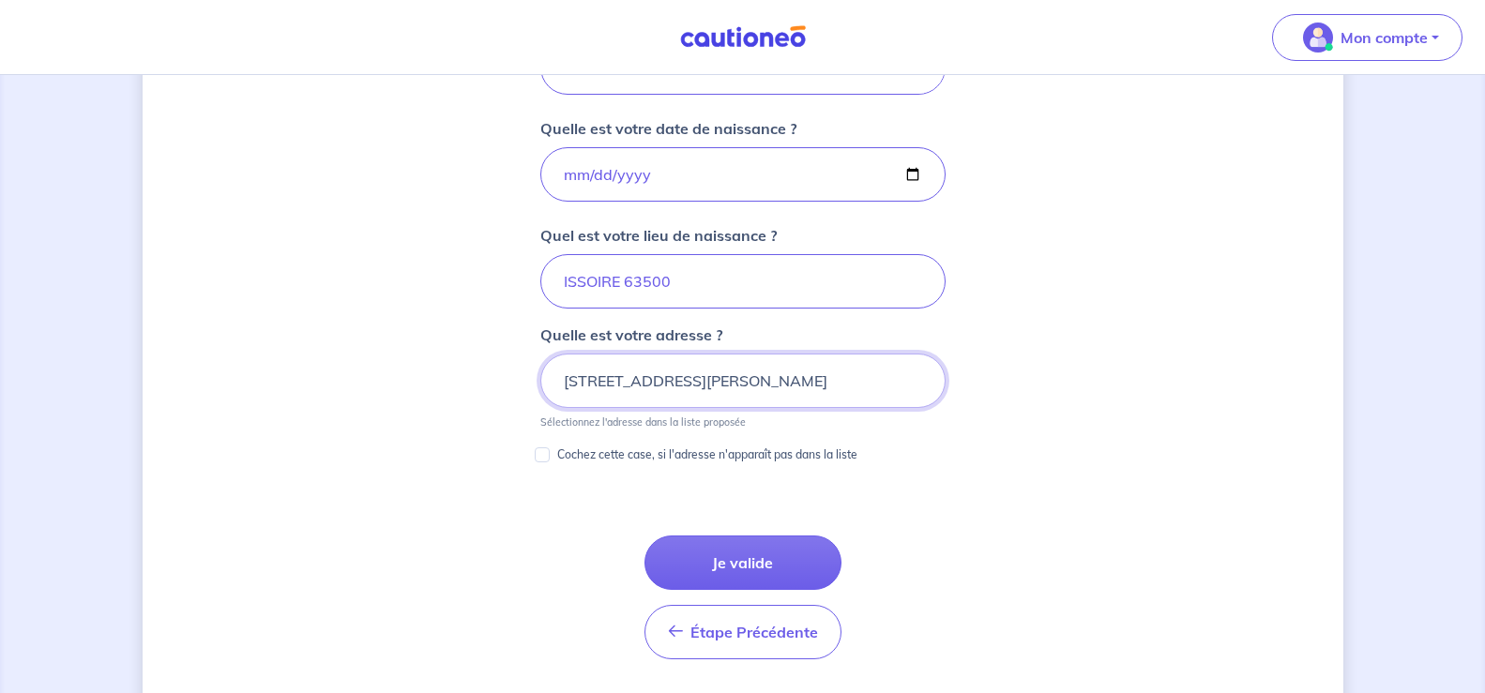
scroll to position [860, 0]
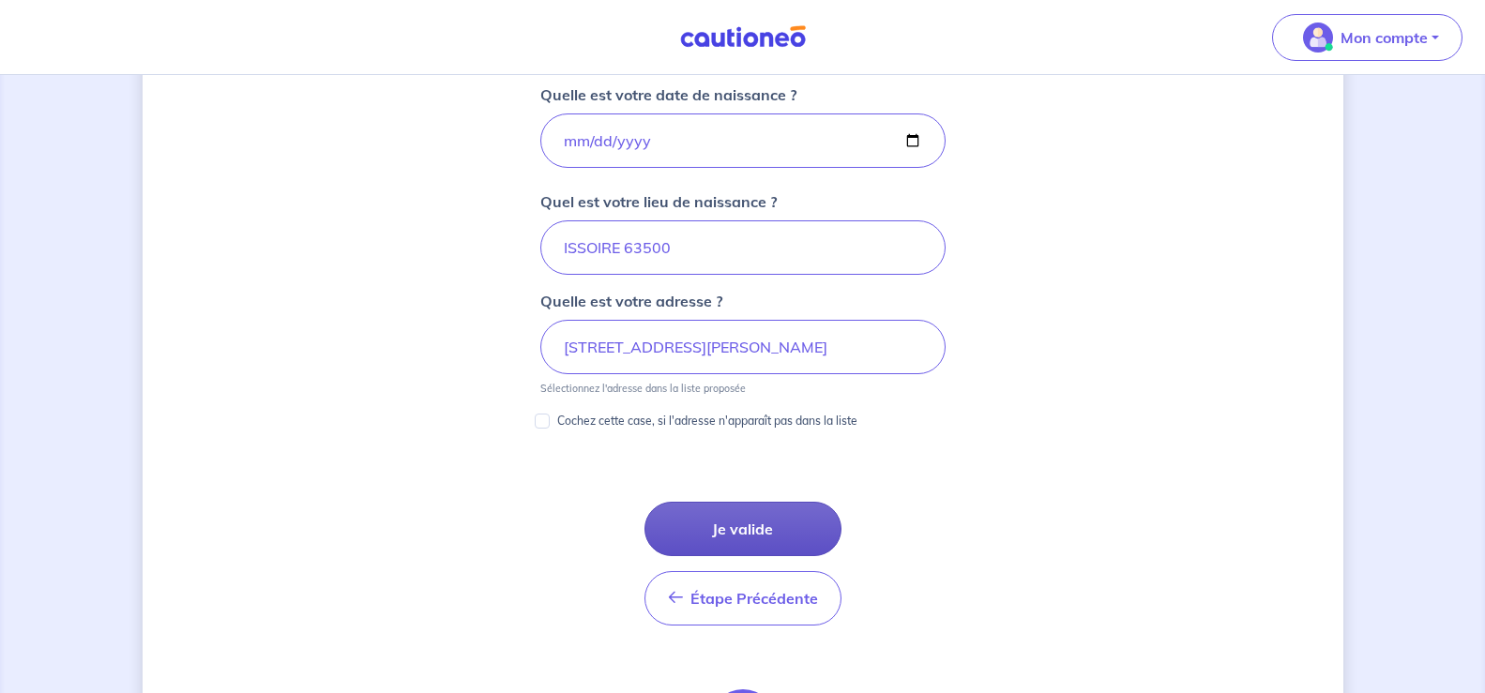
click at [788, 531] on button "Je valide" at bounding box center [742, 529] width 197 height 54
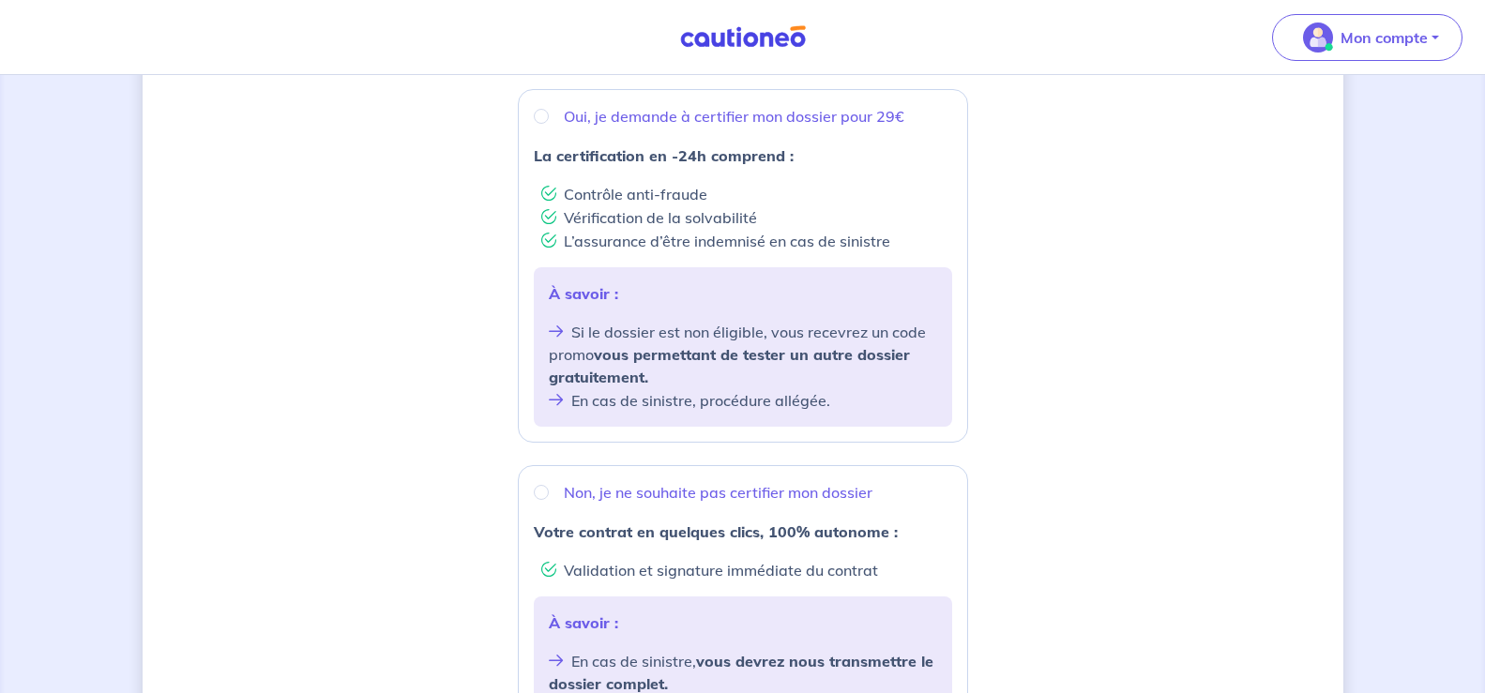
scroll to position [374, 0]
click at [541, 107] on input "Oui, je demande à certifier mon dossier pour 29€" at bounding box center [541, 114] width 15 height 15
radio input "true"
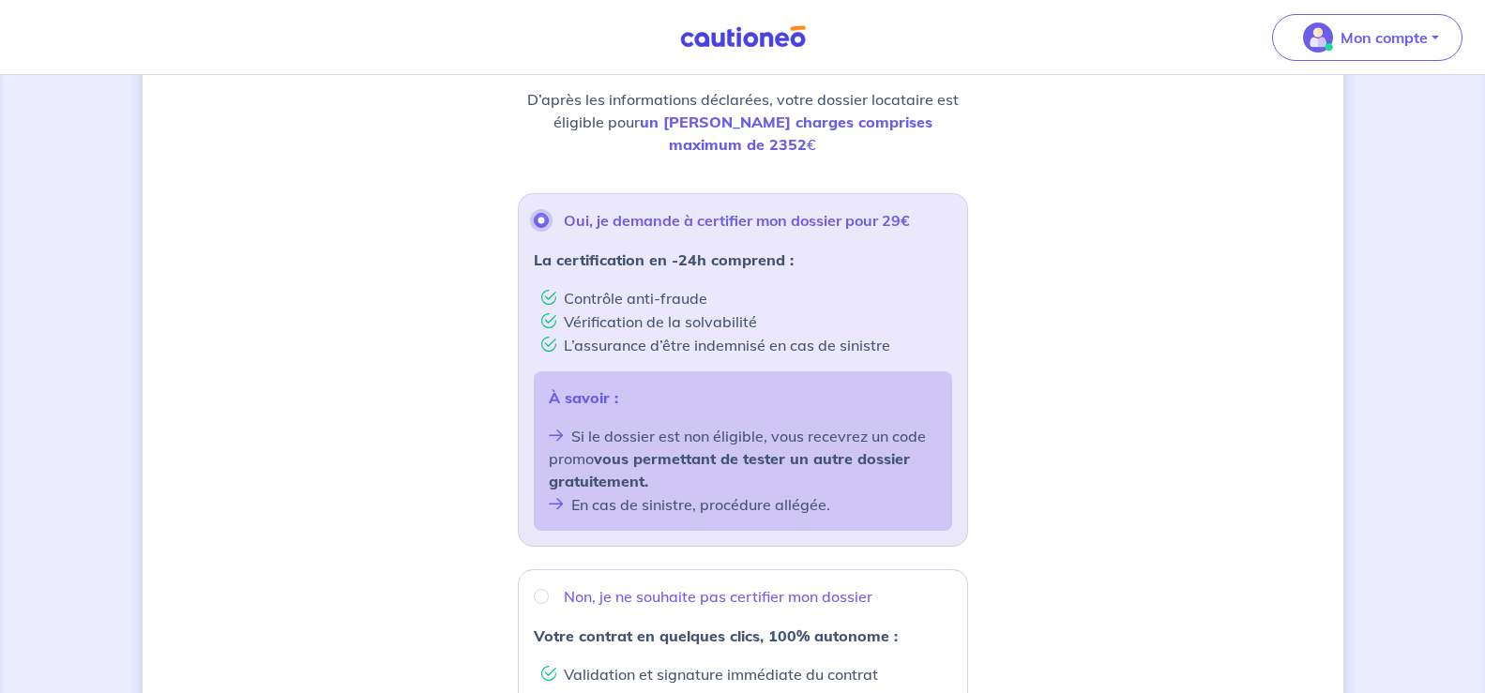
scroll to position [0, 0]
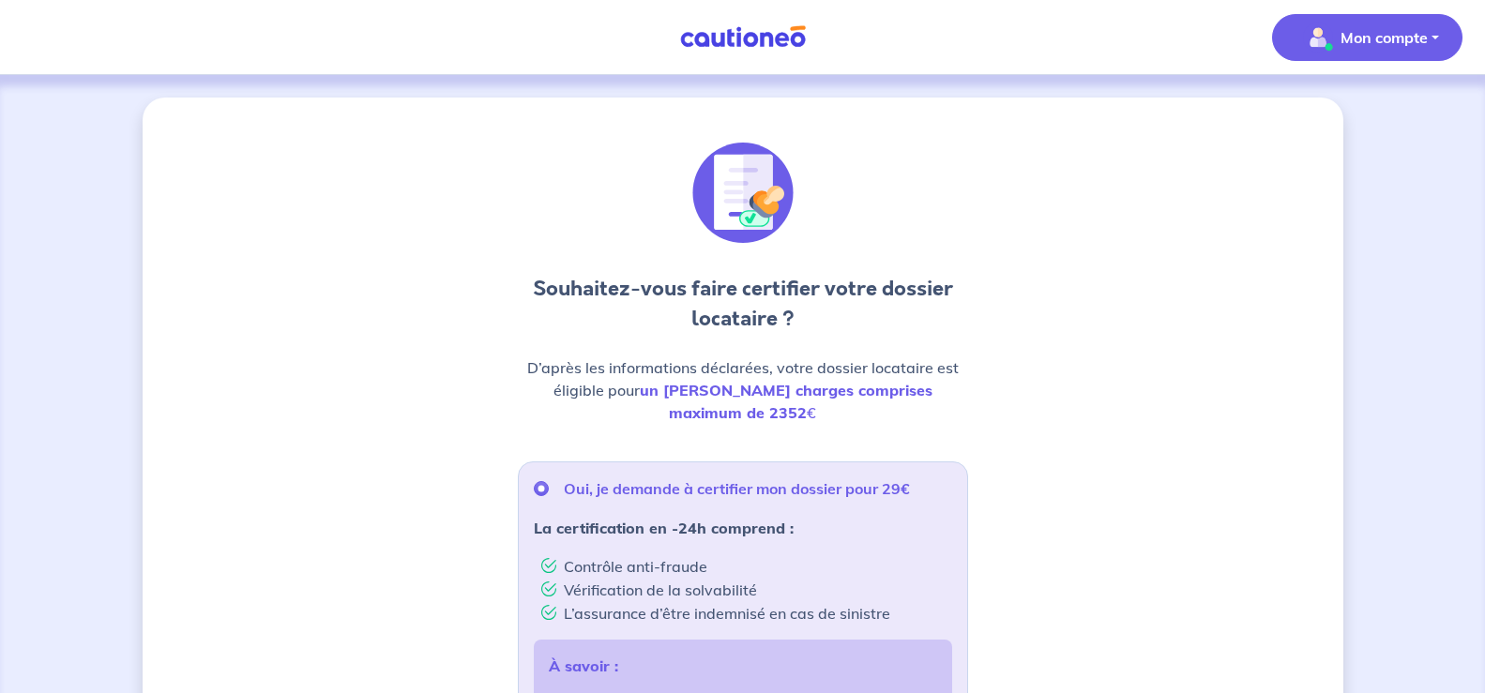
click at [1333, 52] on span "Mon compte" at bounding box center [1362, 38] width 132 height 30
click at [1313, 106] on link "Mes informations" at bounding box center [1348, 116] width 151 height 30
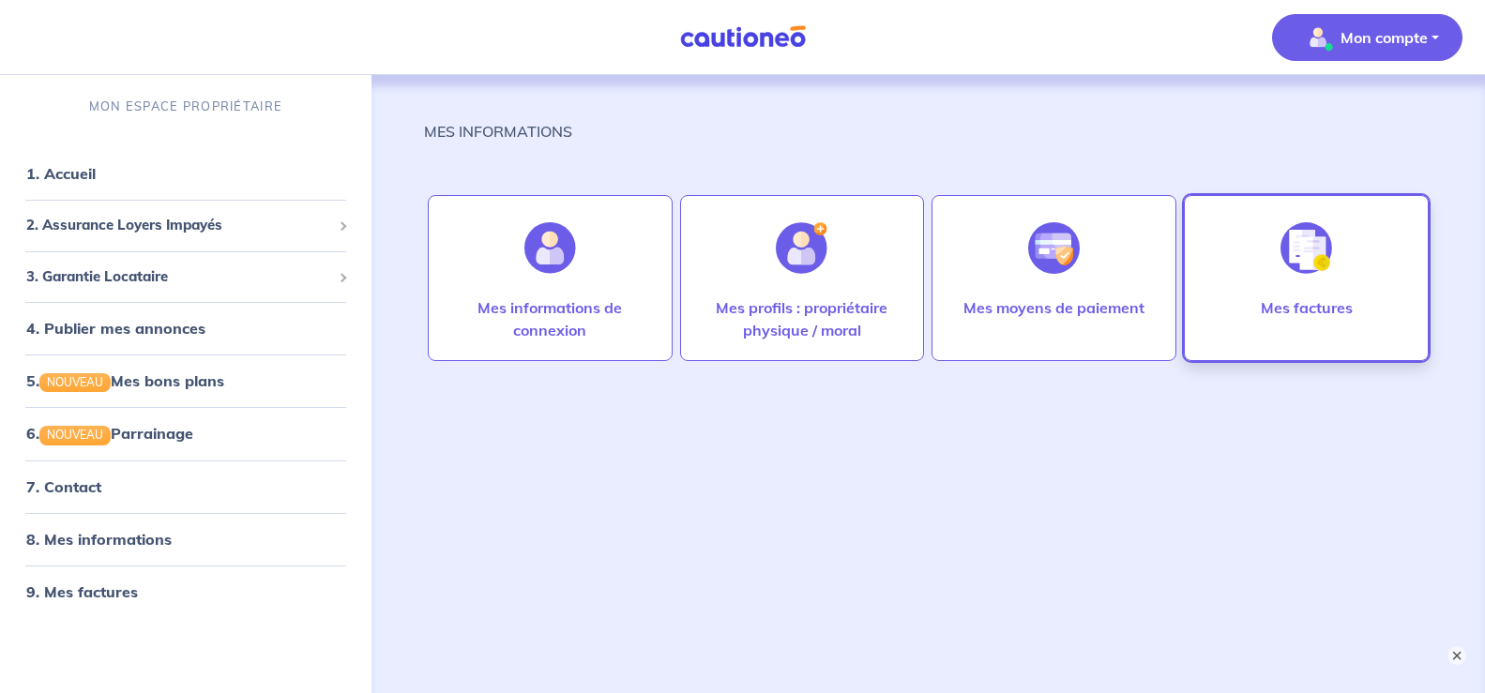
click at [1324, 305] on p "Mes factures" at bounding box center [1307, 307] width 92 height 23
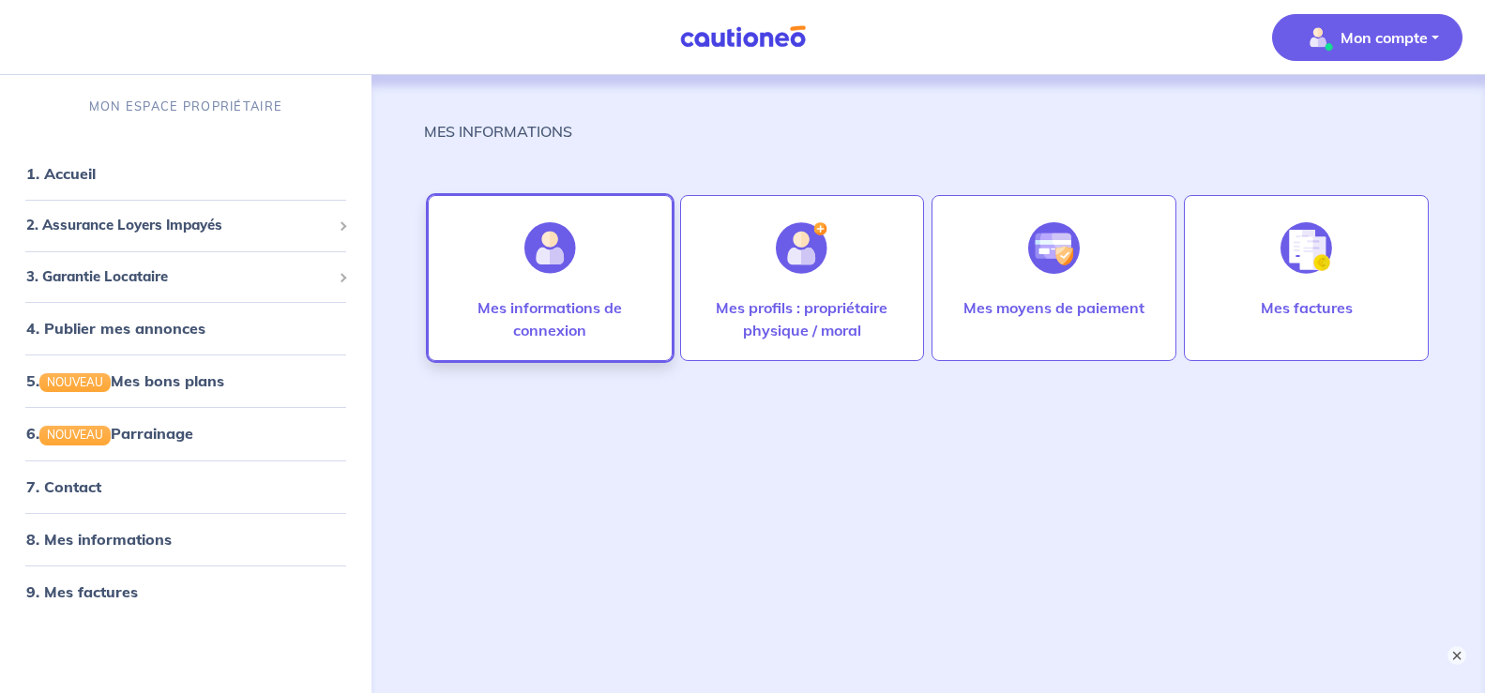
click at [565, 283] on div at bounding box center [550, 248] width 82 height 97
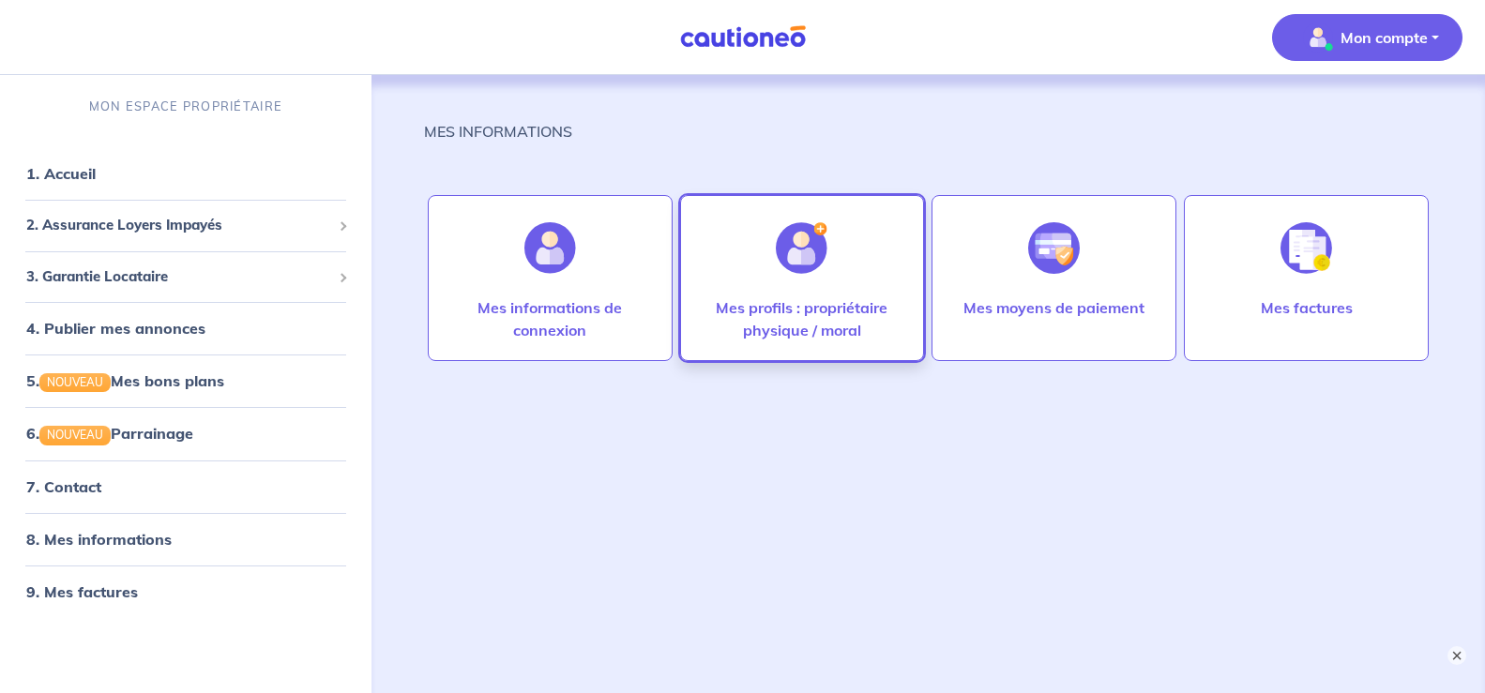
click at [876, 295] on div "Mes profils : propriétaire physique / moral" at bounding box center [802, 278] width 245 height 166
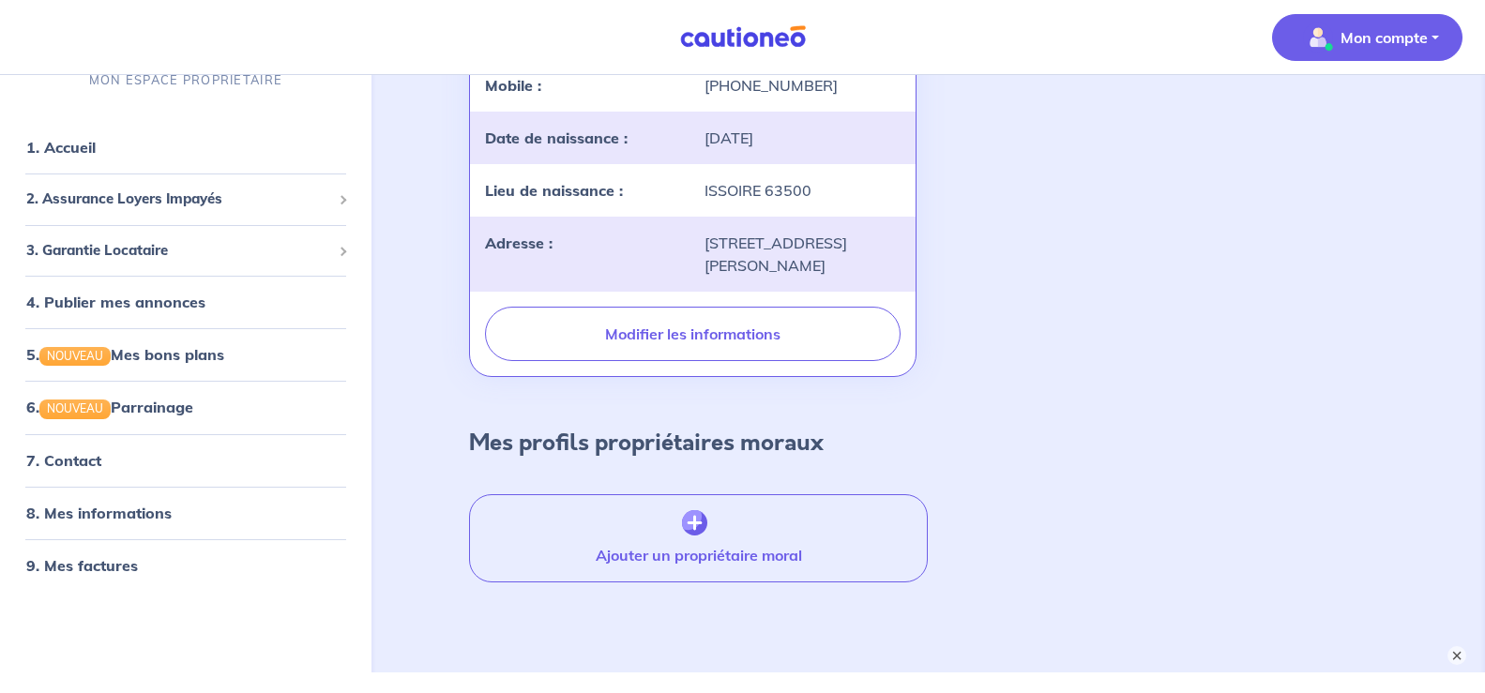
scroll to position [432, 0]
click at [717, 493] on button "Ajouter un propriétaire moral" at bounding box center [699, 537] width 460 height 88
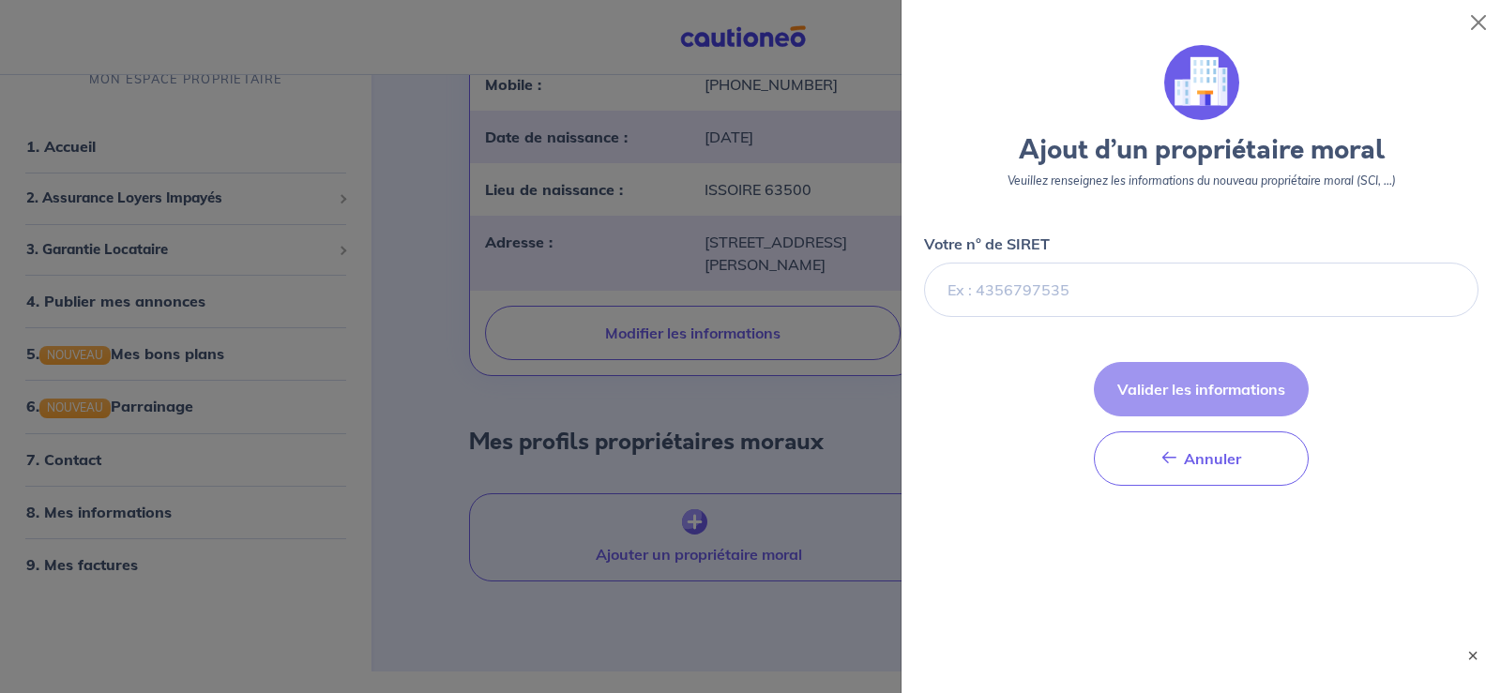
click at [832, 403] on div at bounding box center [750, 346] width 1501 height 693
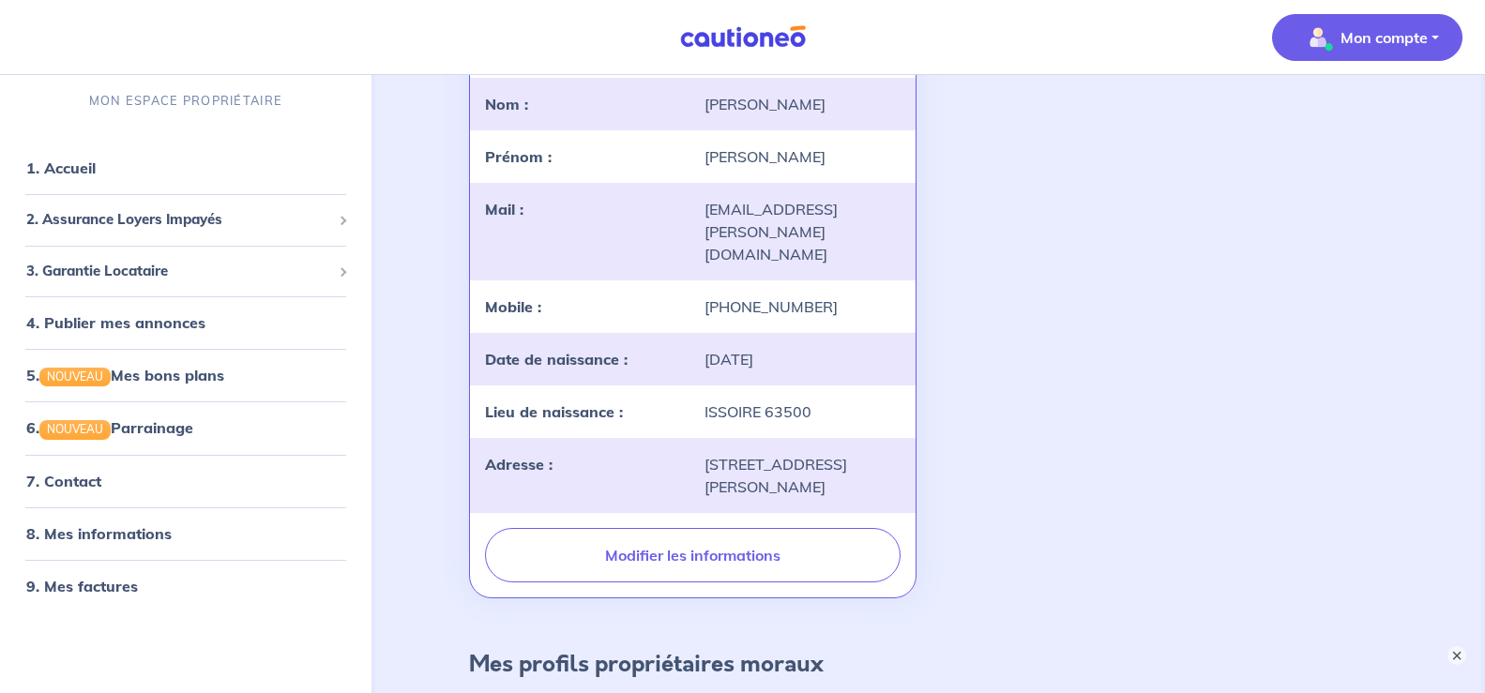
scroll to position [0, 0]
